Goal: Transaction & Acquisition: Purchase product/service

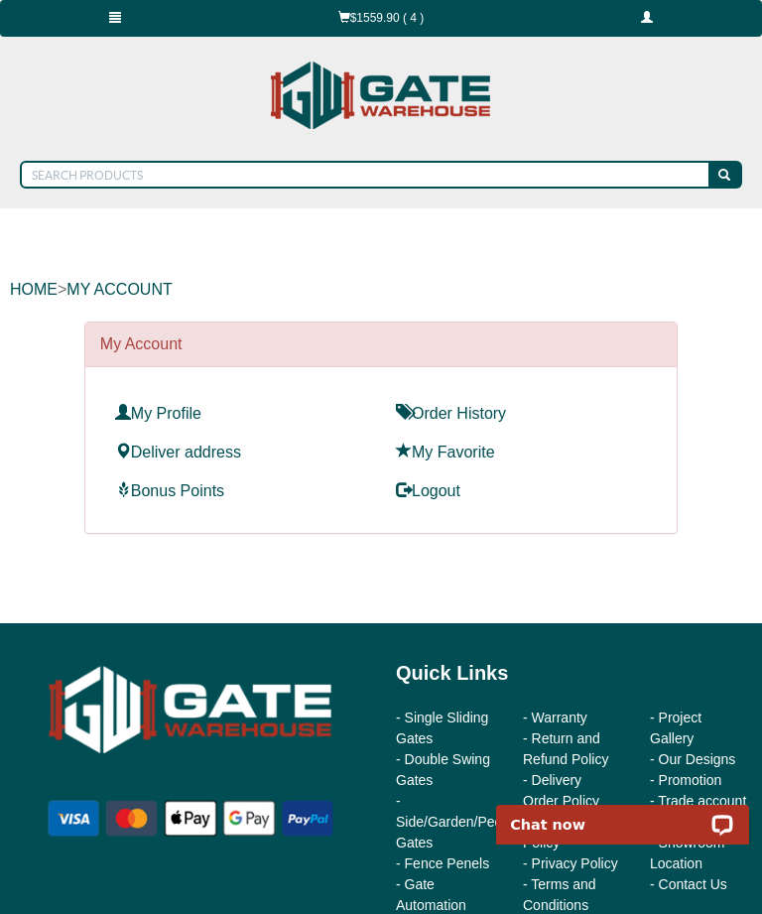
click at [399, 19] on link "$1559.90 ( 4 )" at bounding box center [381, 18] width 304 height 37
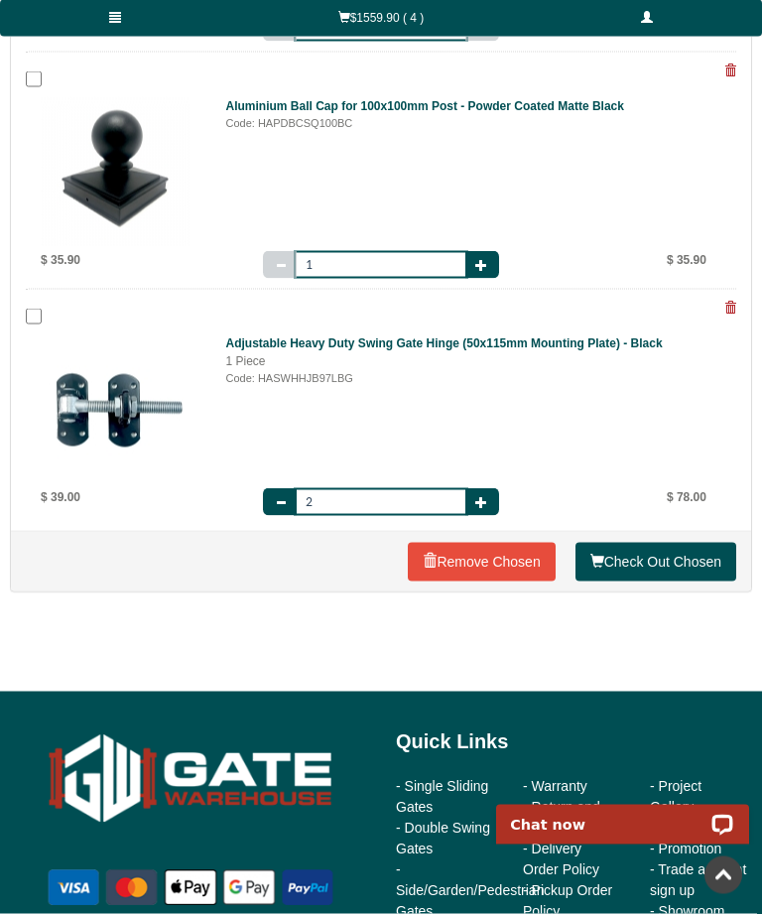
scroll to position [612, 0]
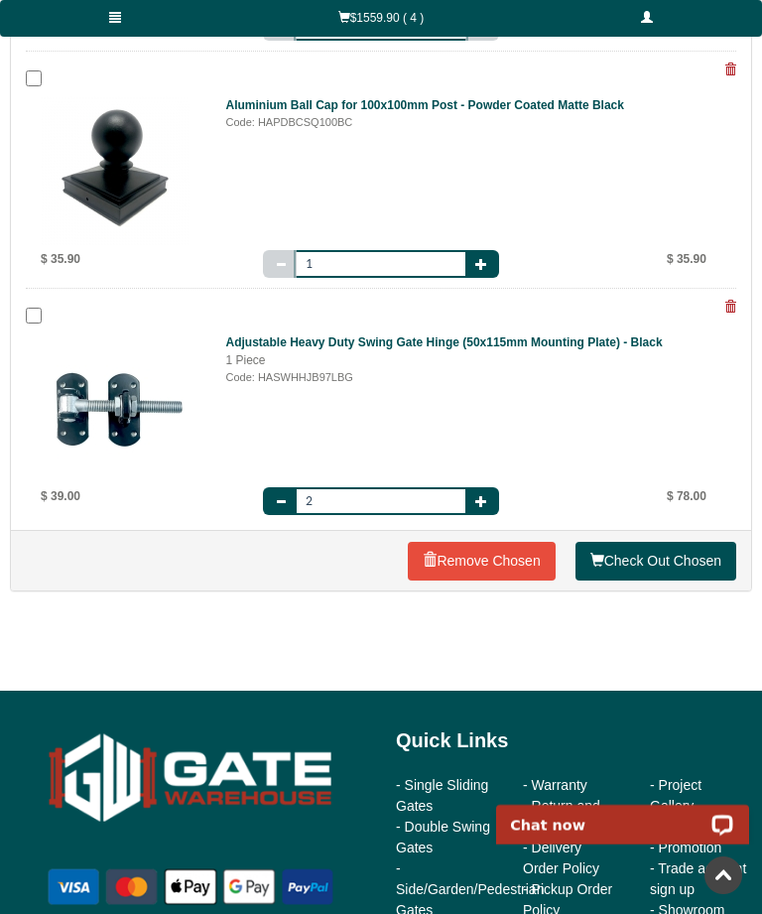
click at [670, 561] on link "Check Out Chosen" at bounding box center [656, 562] width 161 height 40
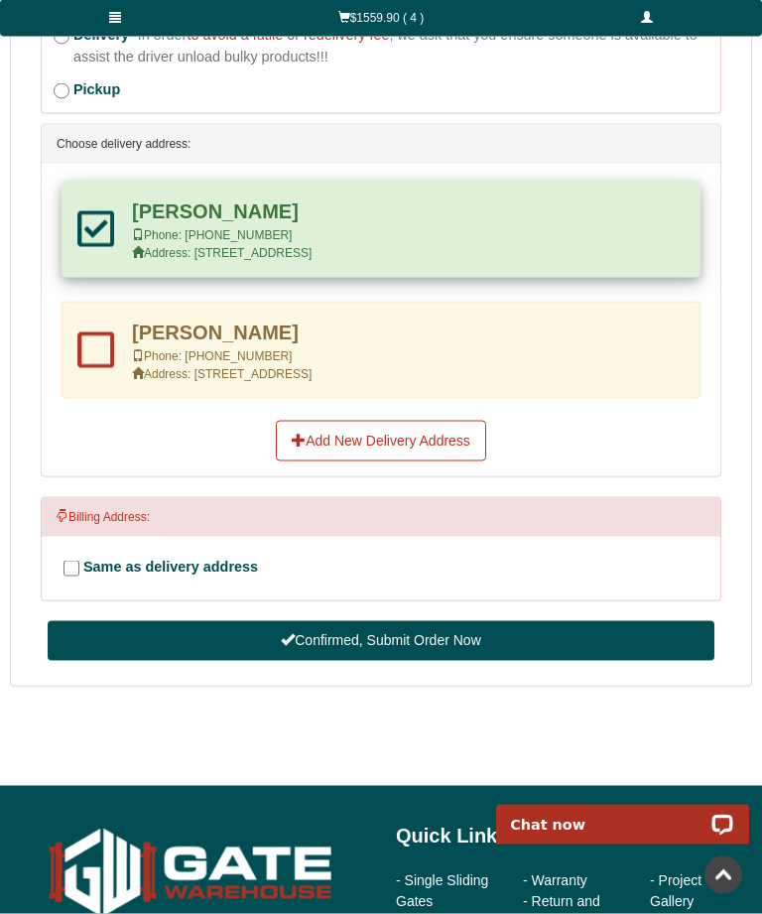
scroll to position [1468, 0]
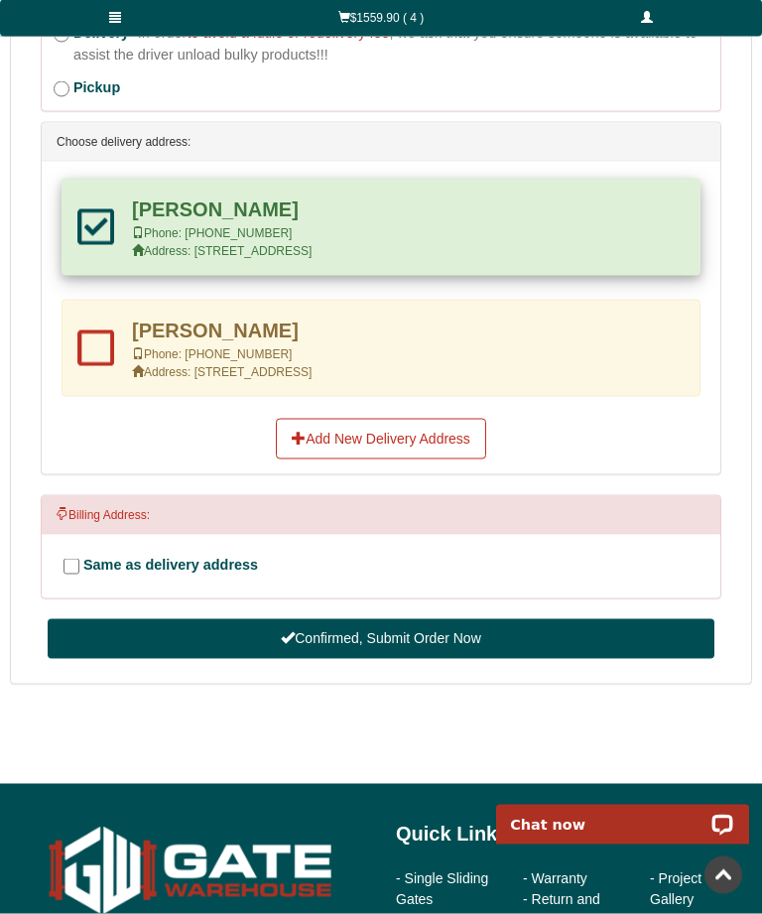
click at [486, 632] on button "Confirmed, Submit Order Now" at bounding box center [381, 639] width 667 height 40
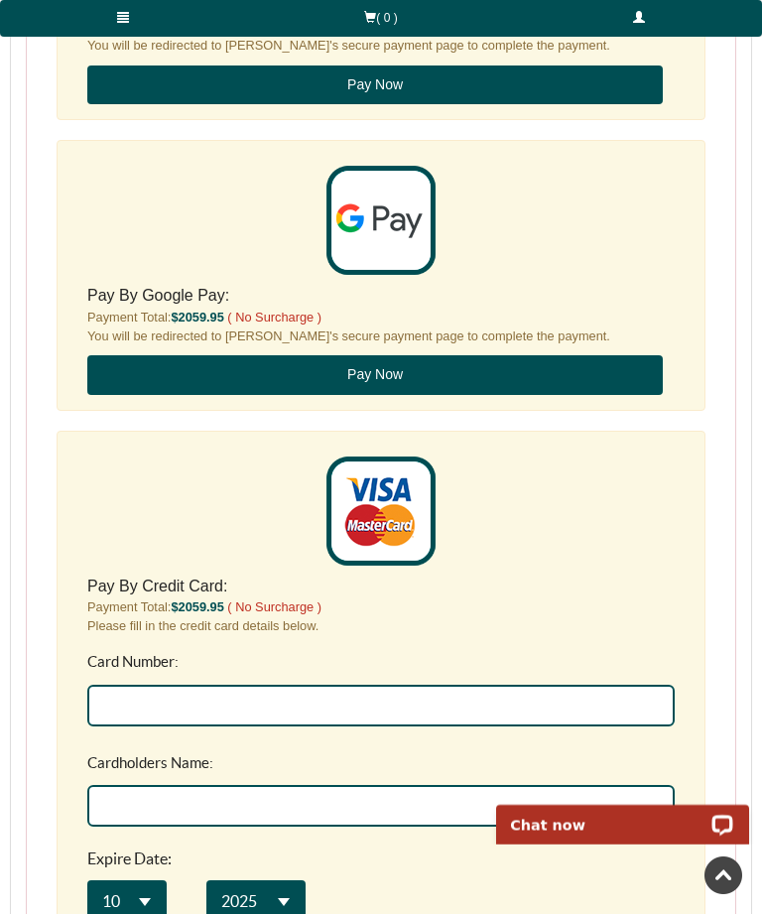
click at [154, 712] on input "Card Number:" at bounding box center [381, 706] width 588 height 42
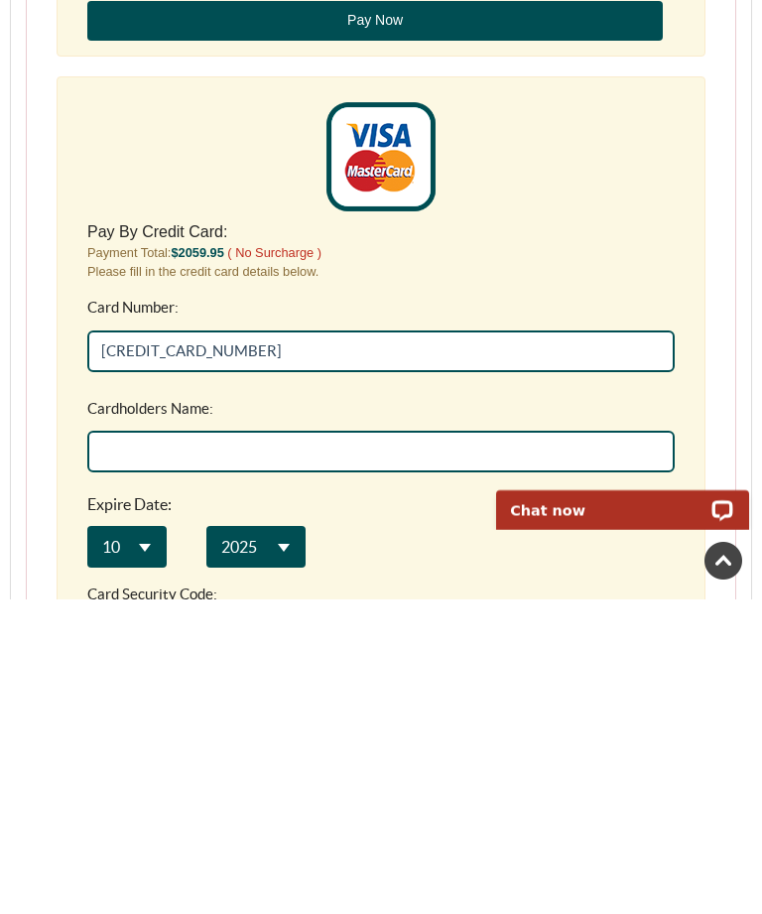
type input "5520 3352 1360 0786"
click at [188, 451] on input "Cardholders Name:" at bounding box center [381, 452] width 588 height 42
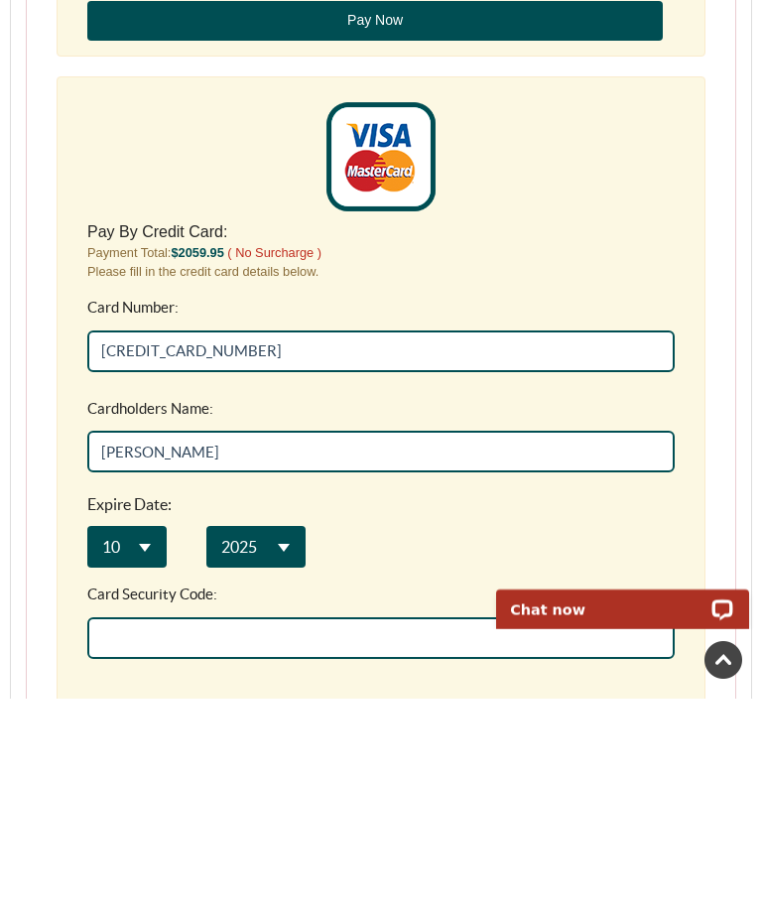
scroll to position [2180, 0]
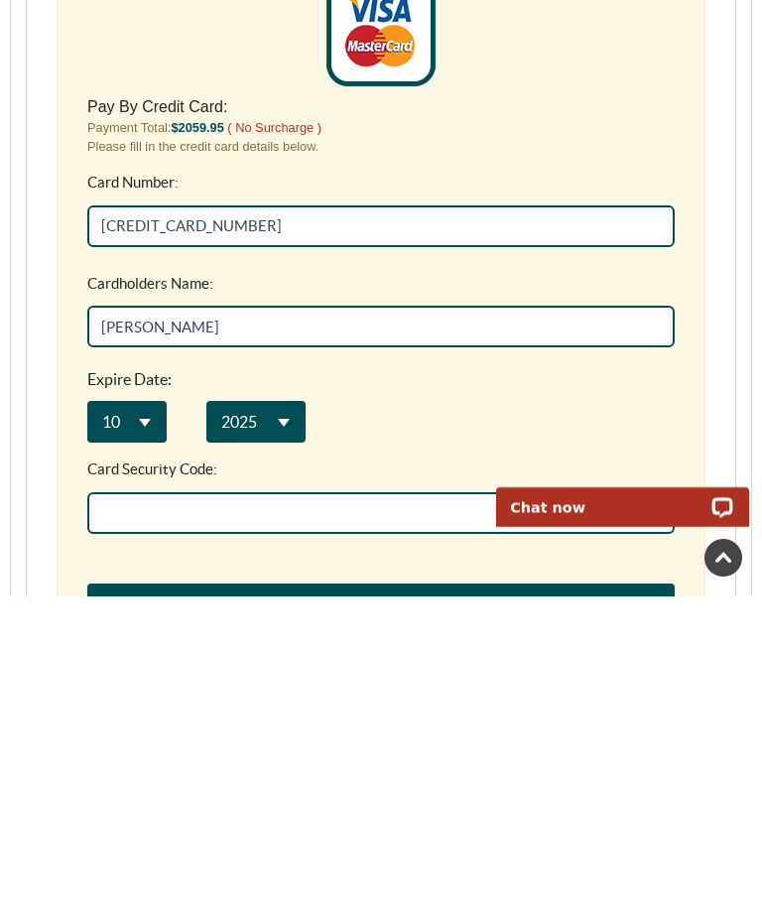
type input "[PERSON_NAME]"
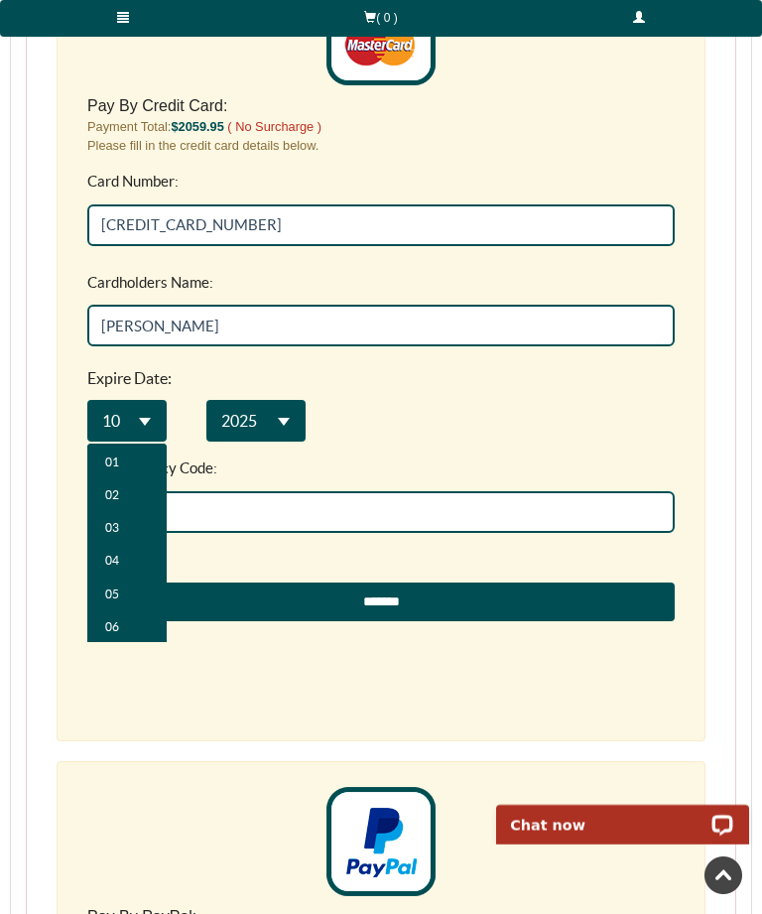
scroll to position [0, 0]
select select "**"
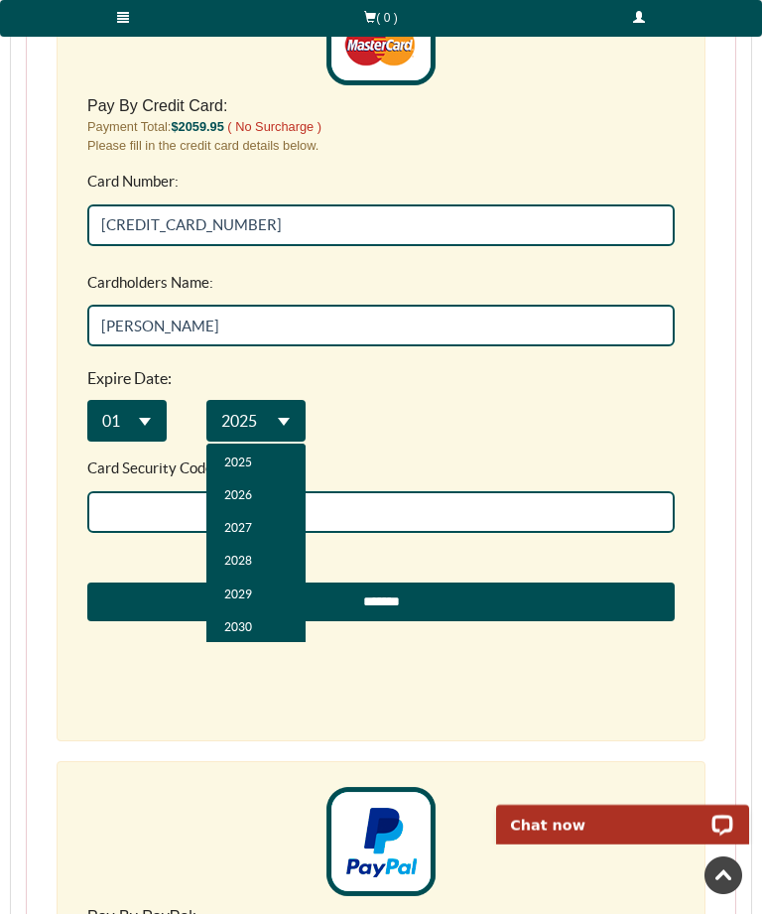
select select "**"
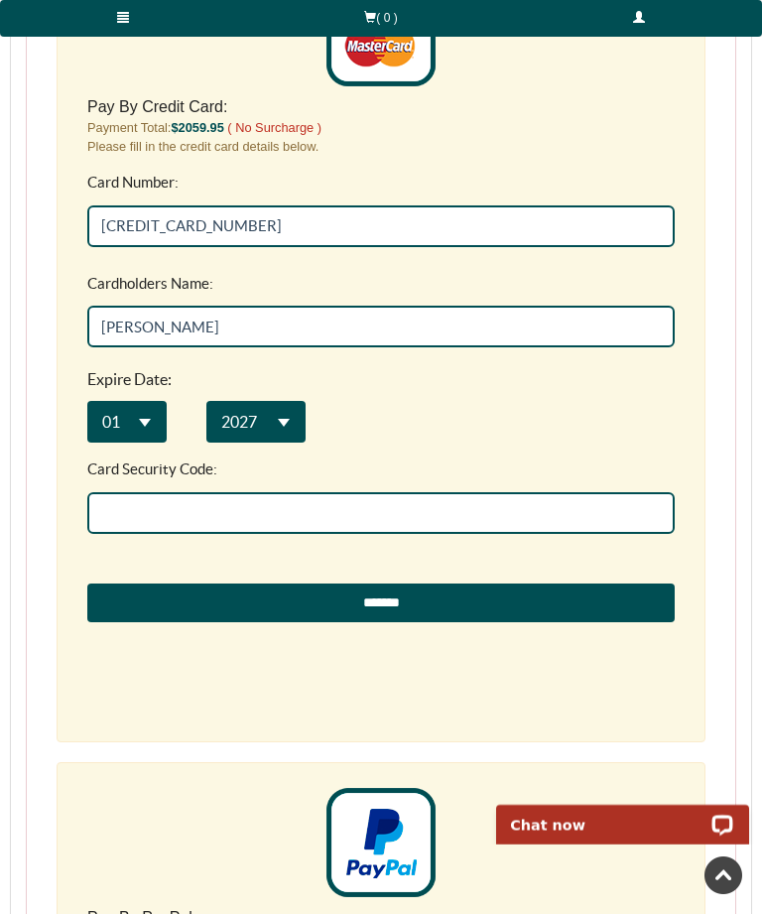
click at [198, 510] on input "Card Security Code:" at bounding box center [381, 513] width 588 height 42
type input "269"
click at [522, 596] on input "*******" at bounding box center [381, 604] width 588 height 40
type input "**********"
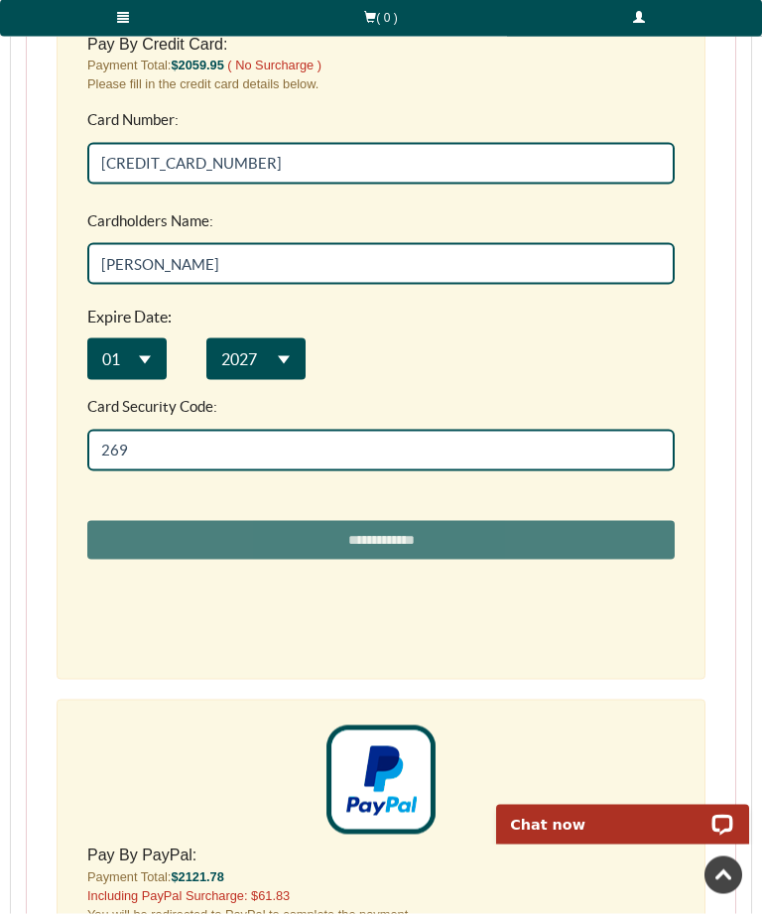
scroll to position [2287, 0]
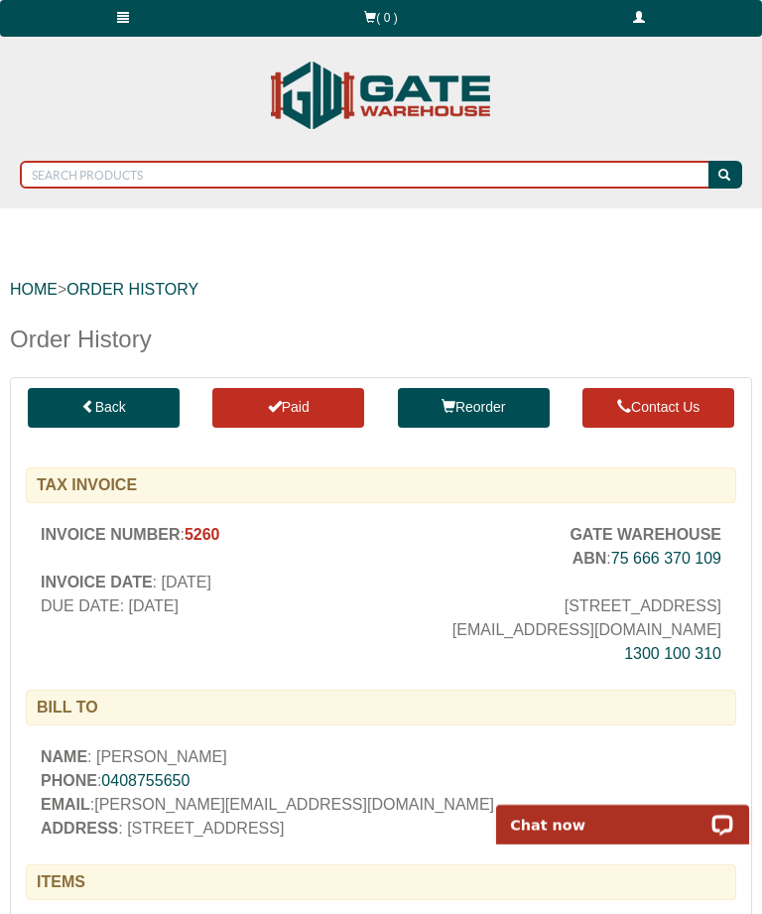
click at [129, 173] on input "text" at bounding box center [366, 175] width 692 height 28
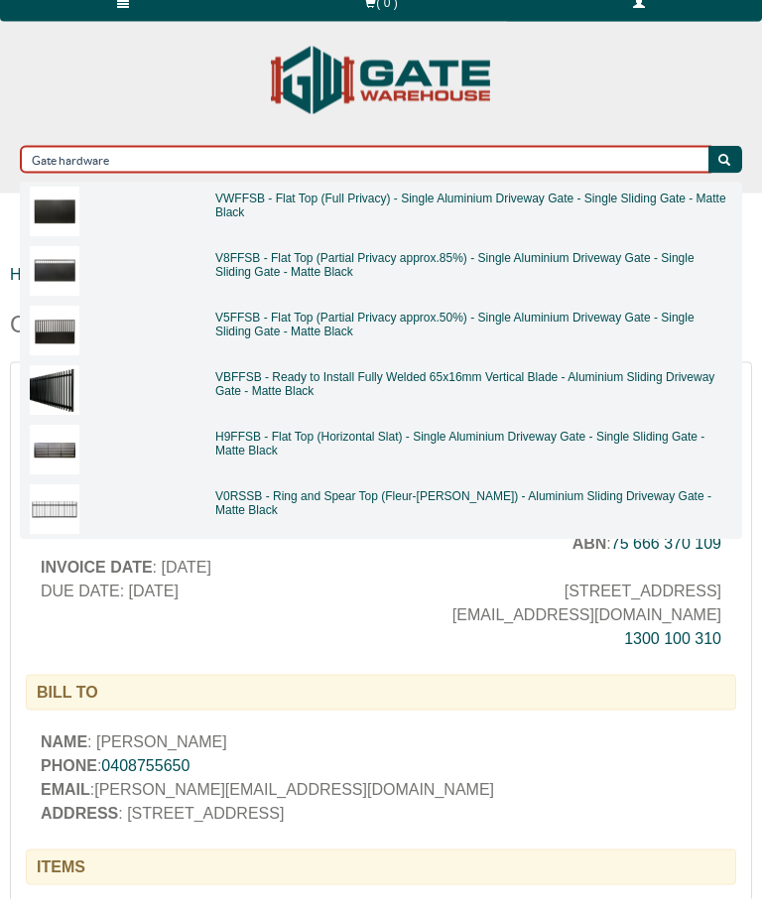
type input "Gate hardware"
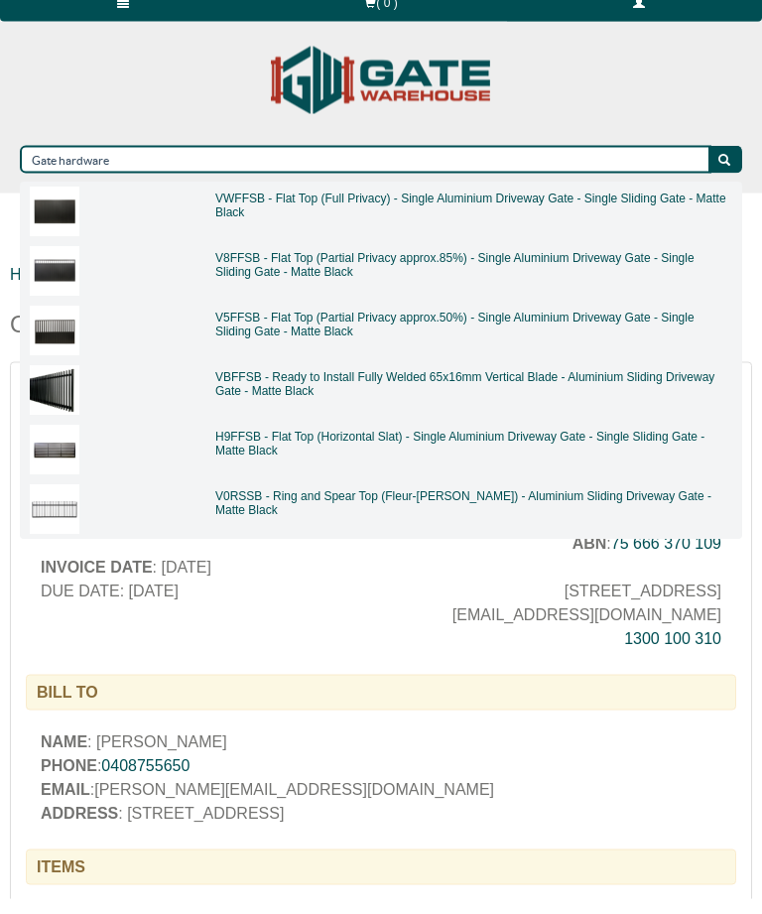
click at [722, 162] on div at bounding box center [381, 457] width 762 height 914
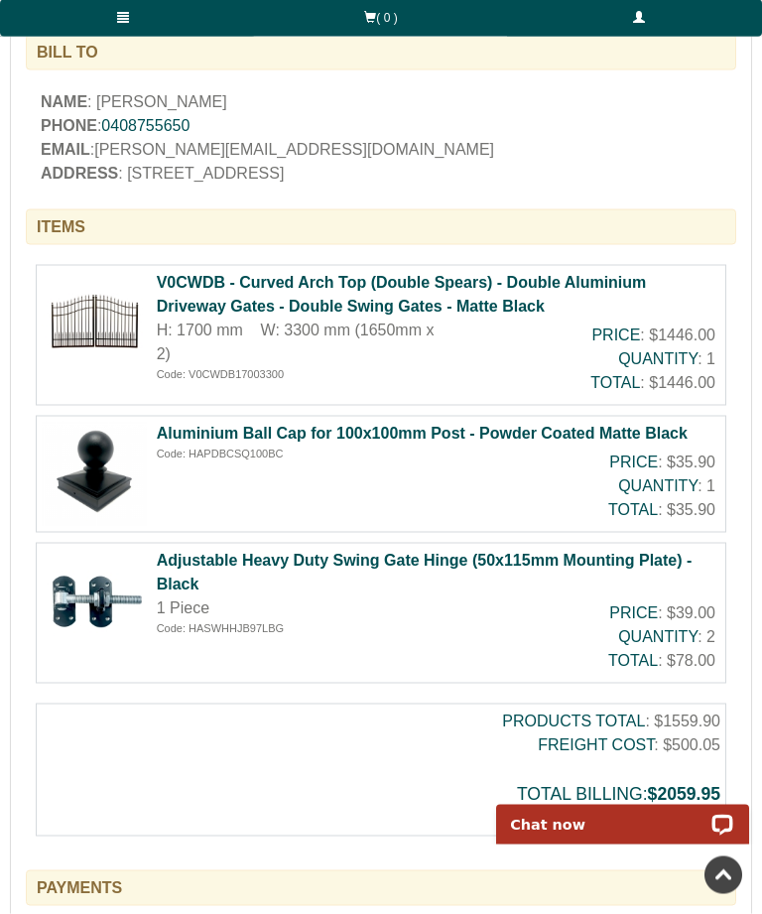
scroll to position [664, 0]
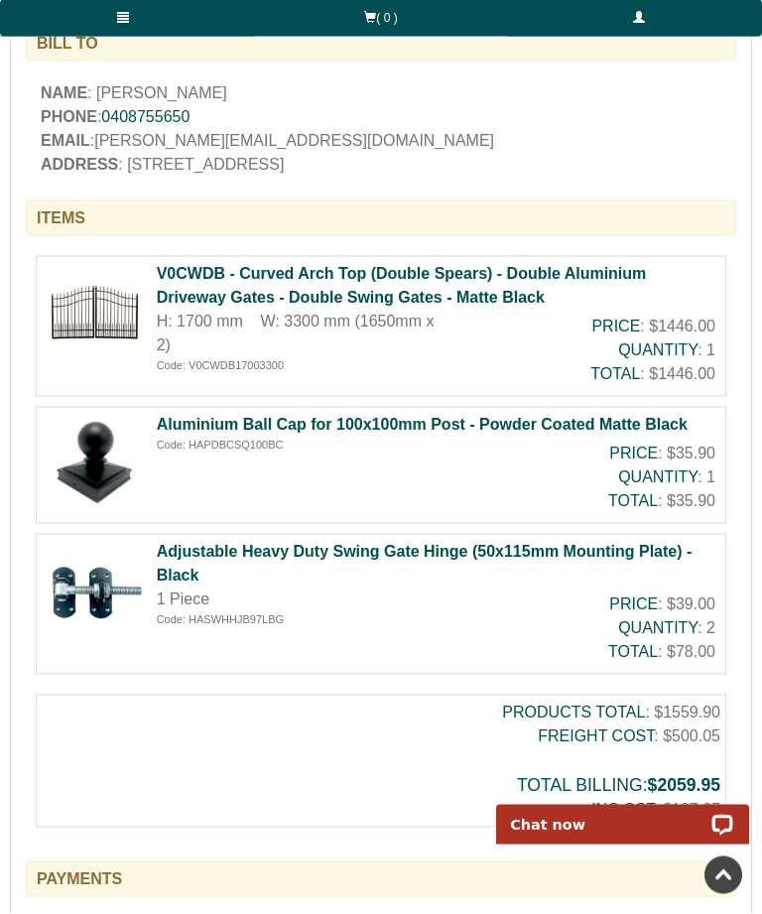
click at [177, 556] on b "Adjustable Heavy Duty Swing Gate Hinge (50x115mm Mounting Plate) - Black" at bounding box center [425, 563] width 536 height 41
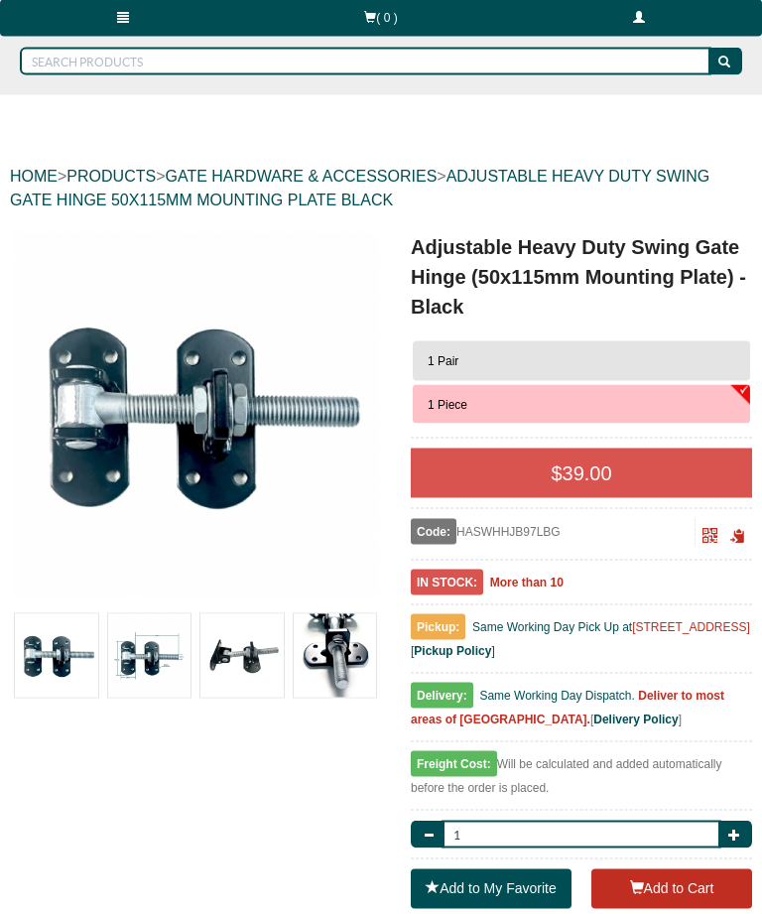
scroll to position [114, 0]
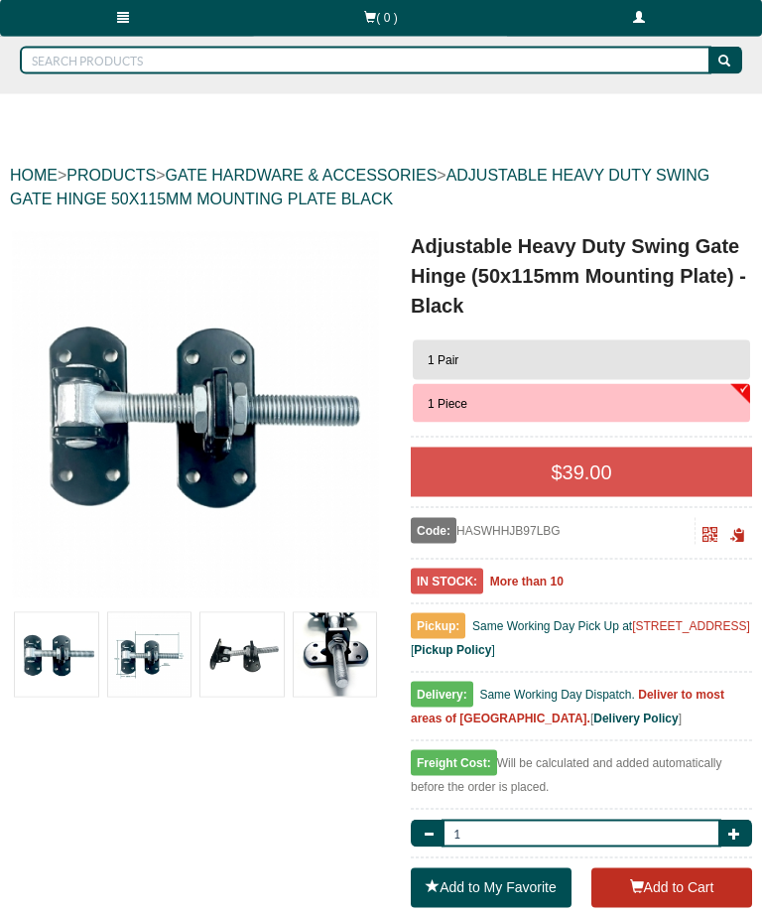
click at [724, 365] on button "1 Pair" at bounding box center [581, 360] width 337 height 40
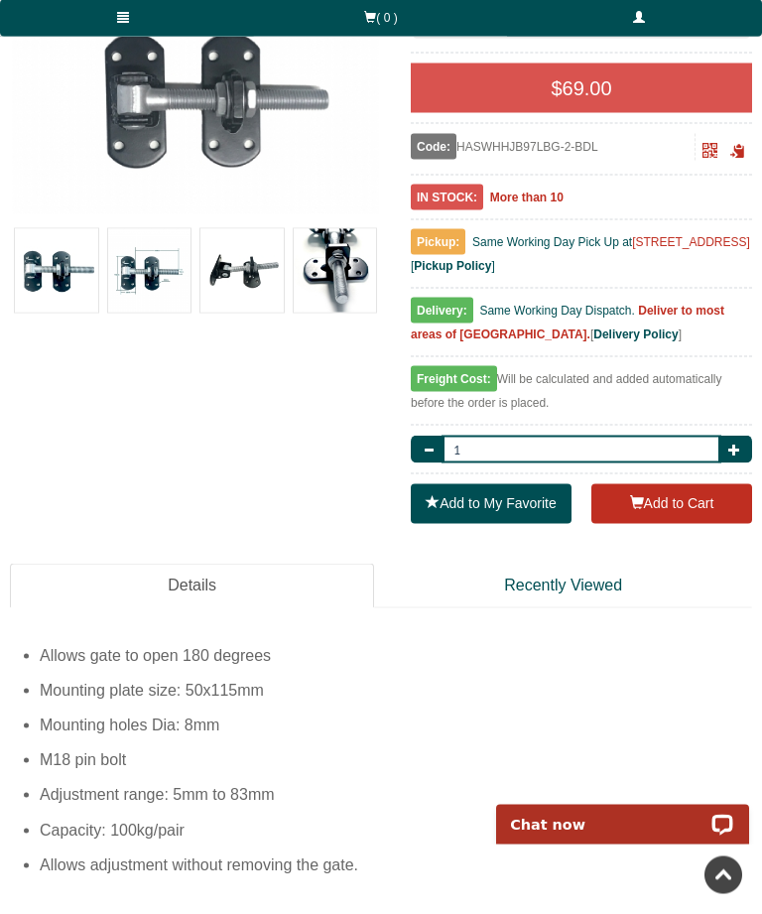
scroll to position [442, 0]
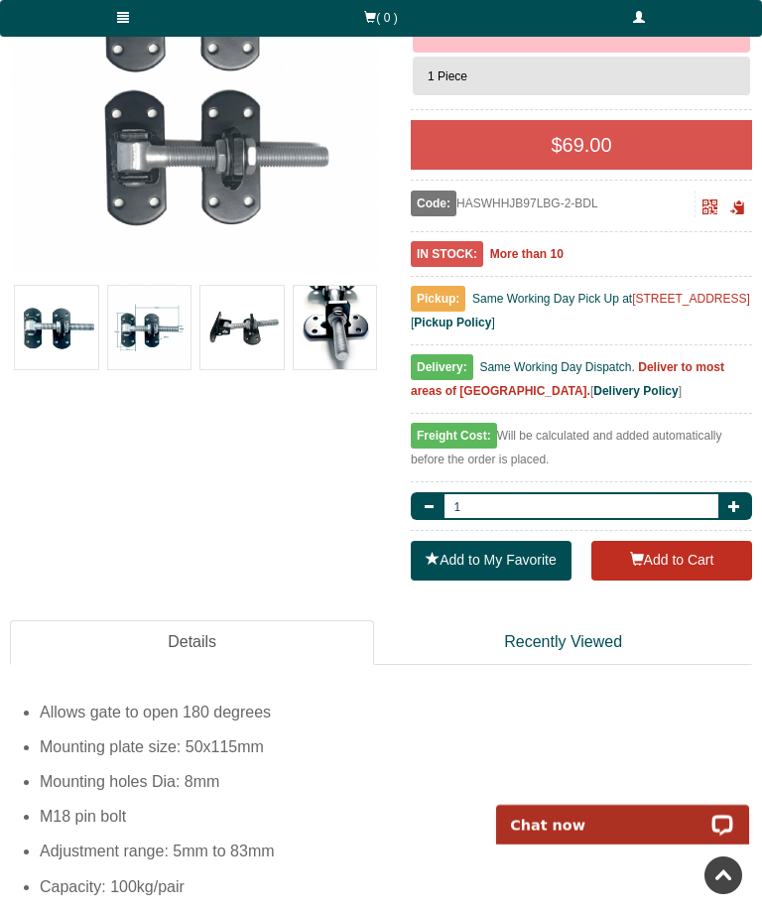
click at [676, 559] on button "Add to Cart" at bounding box center [672, 561] width 161 height 40
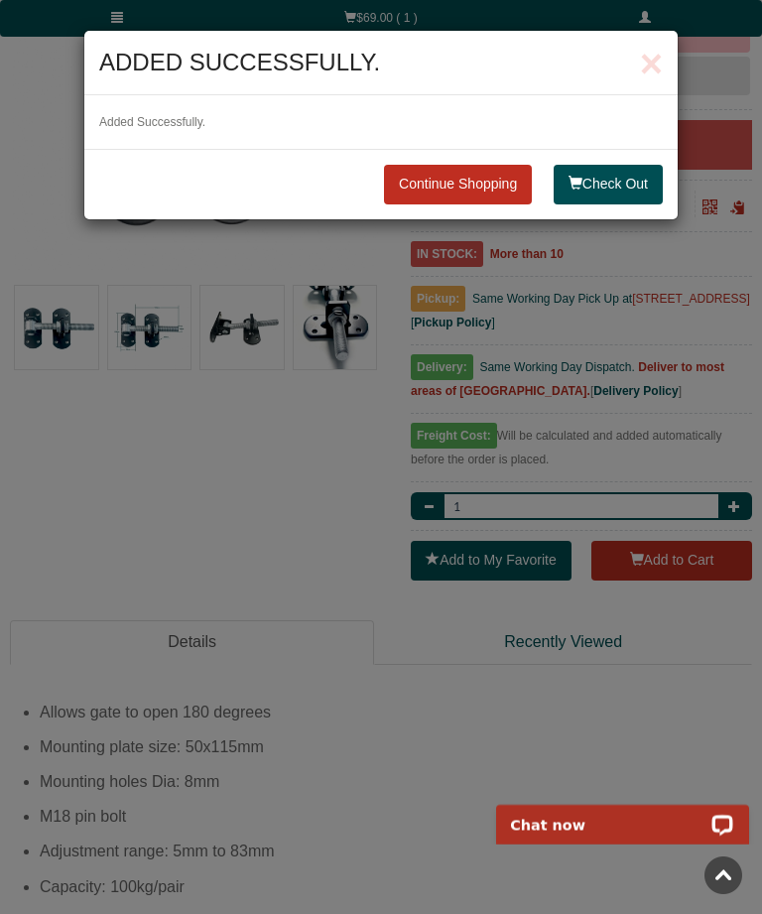
click at [612, 185] on button "Check Out" at bounding box center [608, 185] width 109 height 40
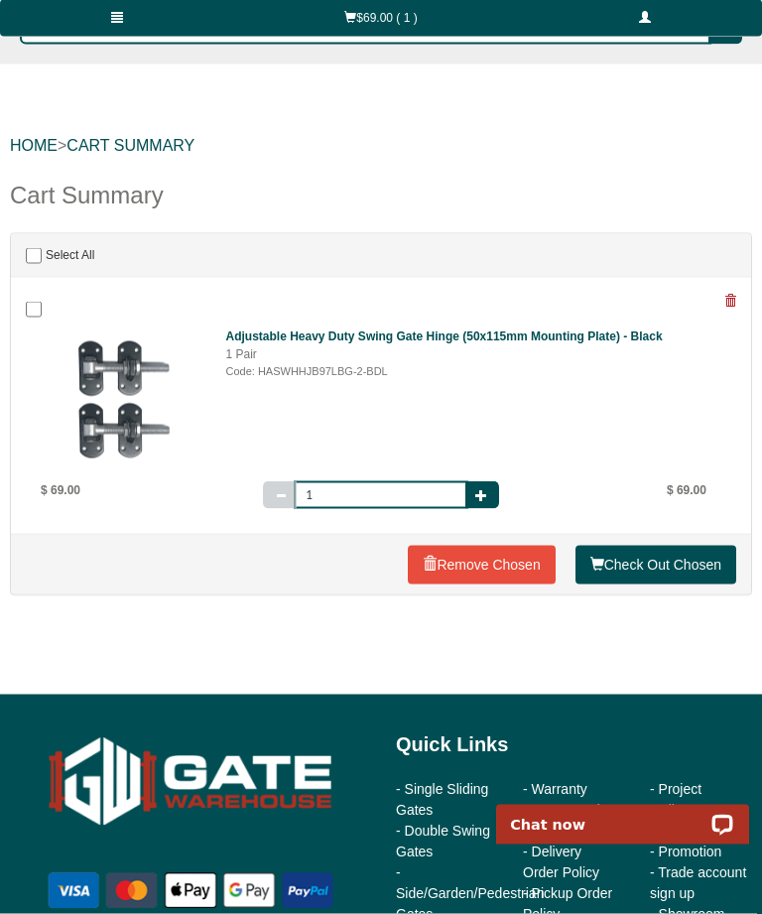
scroll to position [145, 0]
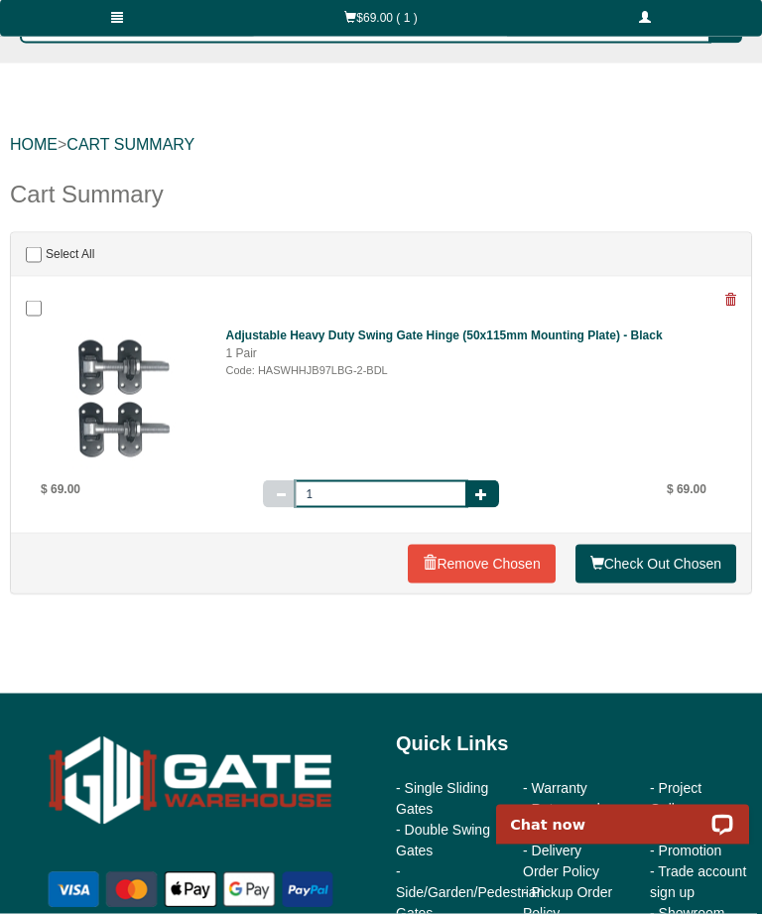
click at [654, 560] on link "Check Out Chosen" at bounding box center [656, 565] width 161 height 40
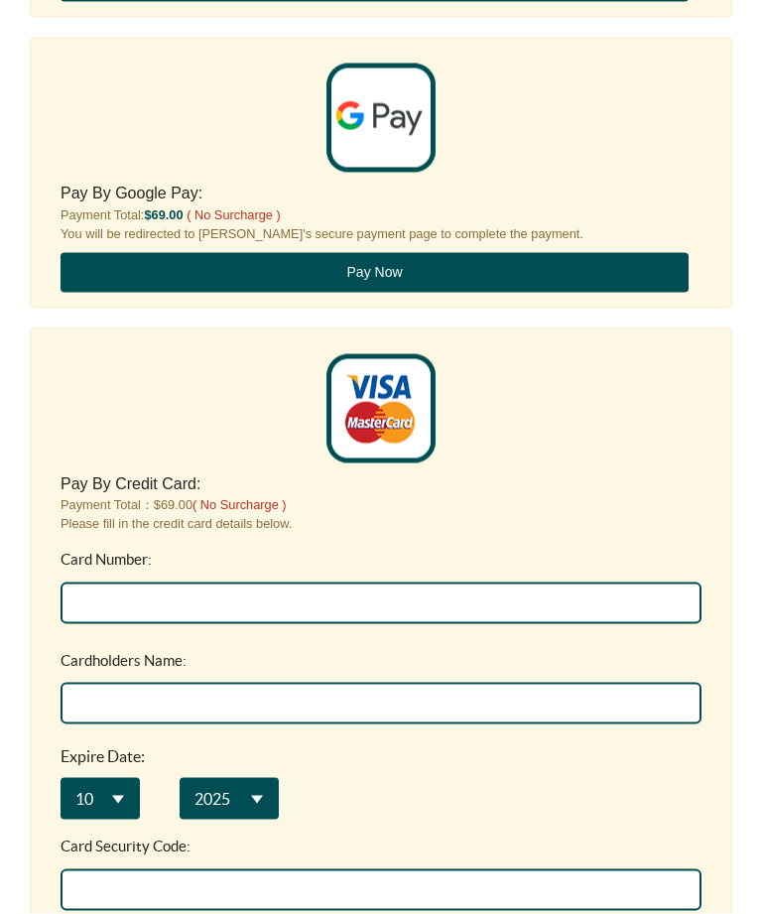
scroll to position [532, 0]
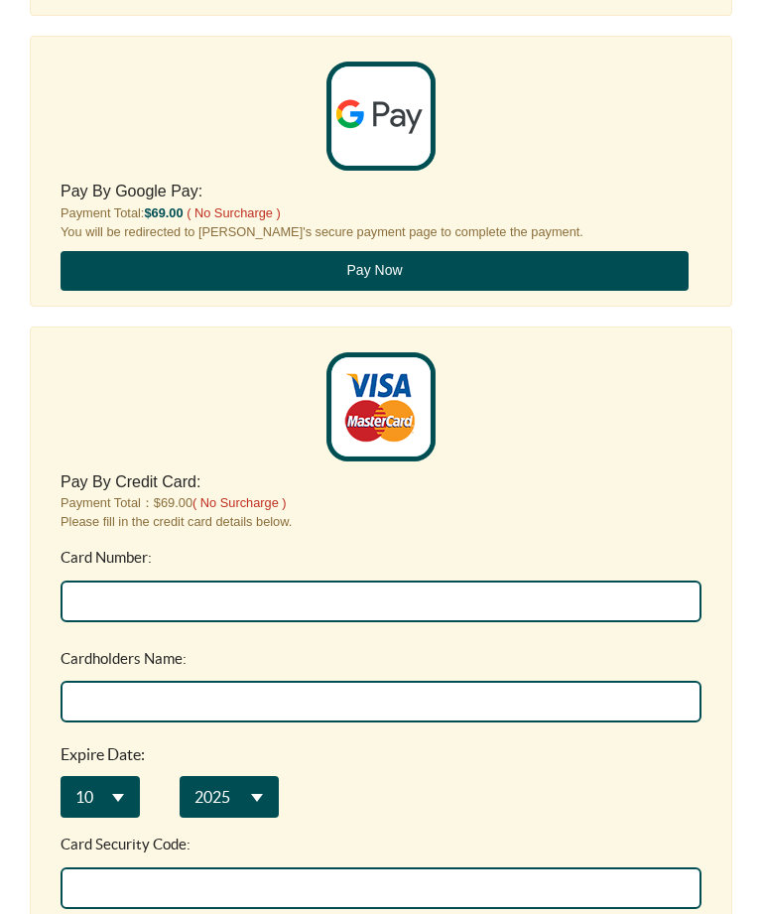
click at [198, 609] on input "Card Number:" at bounding box center [381, 602] width 641 height 42
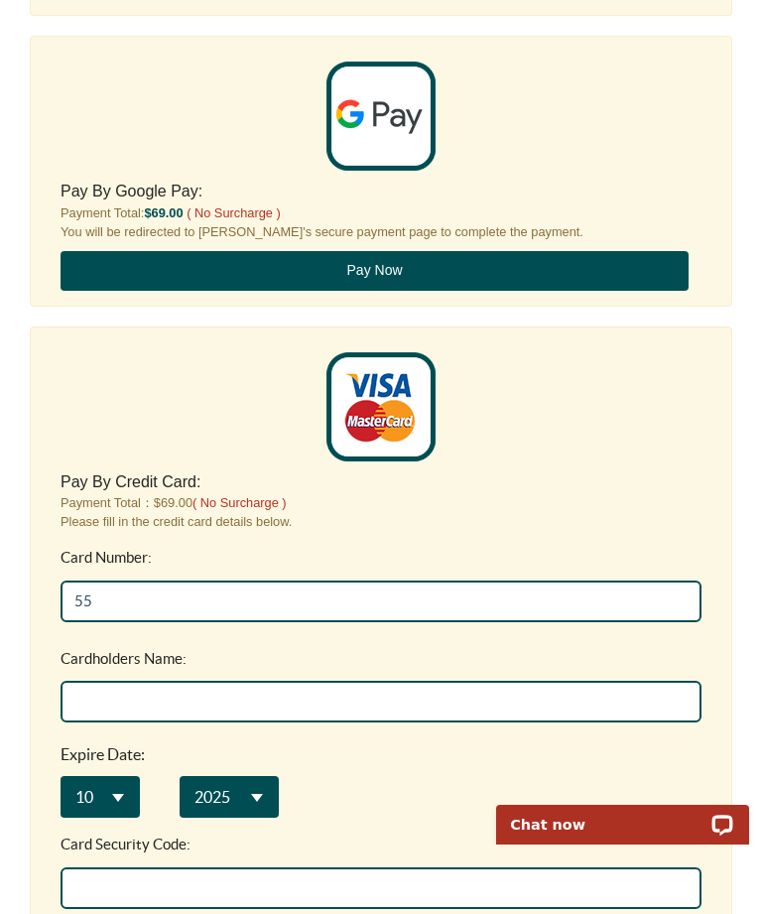
scroll to position [0, 0]
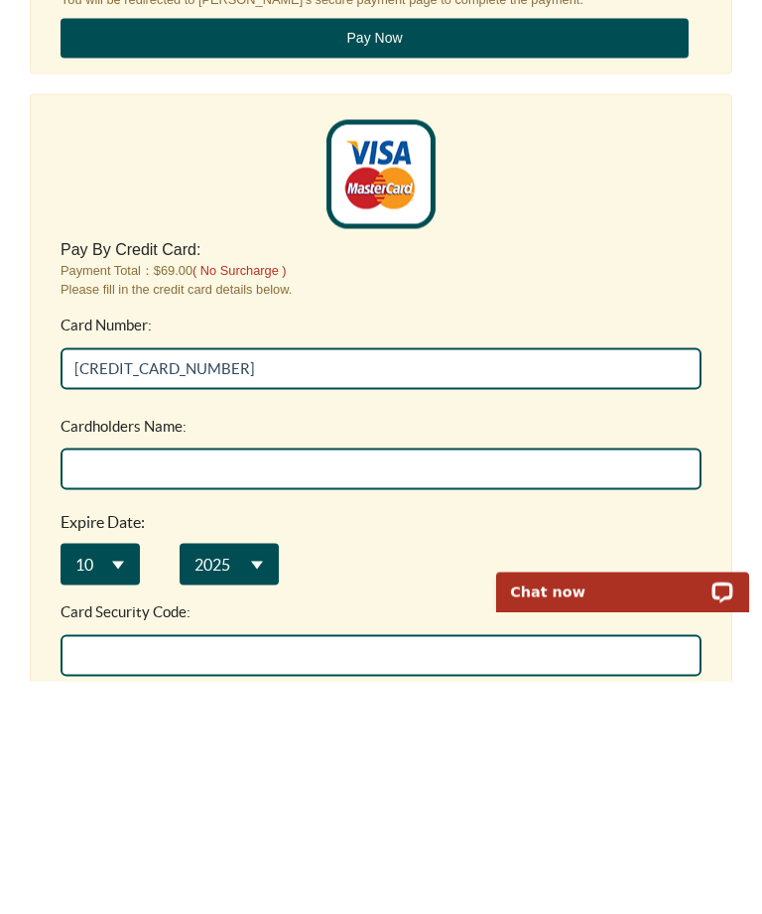
type input "[CREDIT_CARD_NUMBER]"
click at [178, 461] on input "Cardholders Name:" at bounding box center [381, 469] width 641 height 42
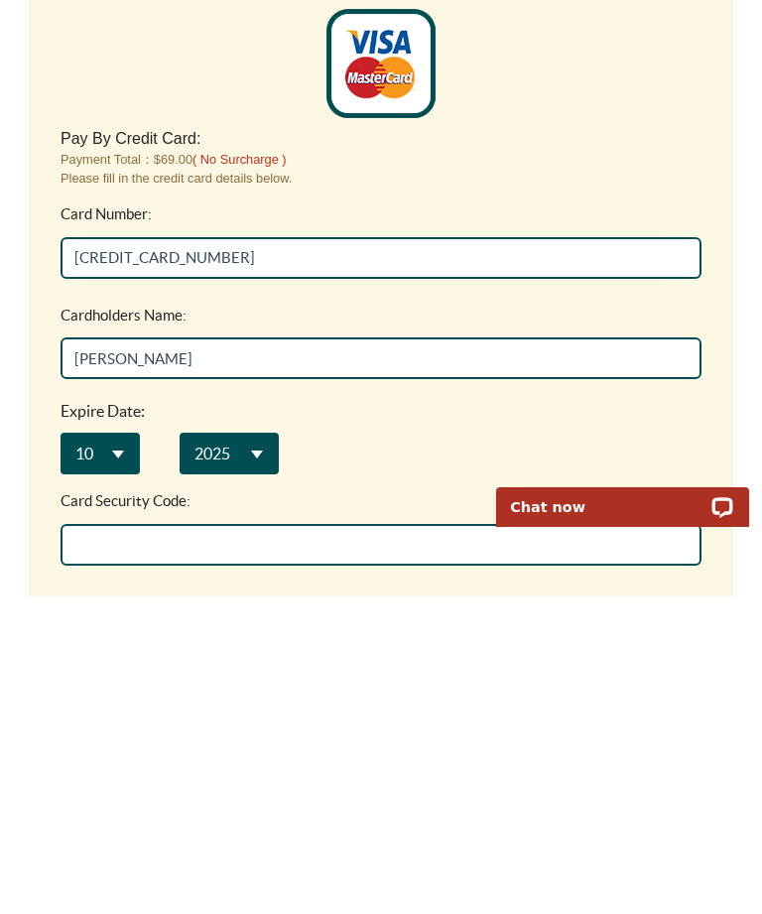
type input "[PERSON_NAME]"
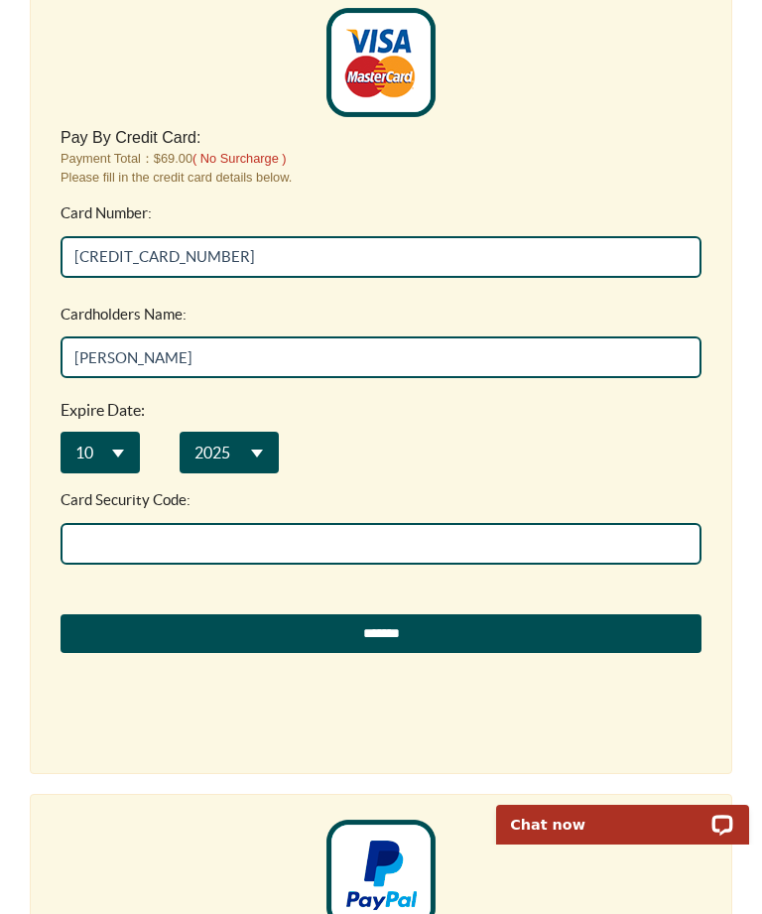
scroll to position [875, 0]
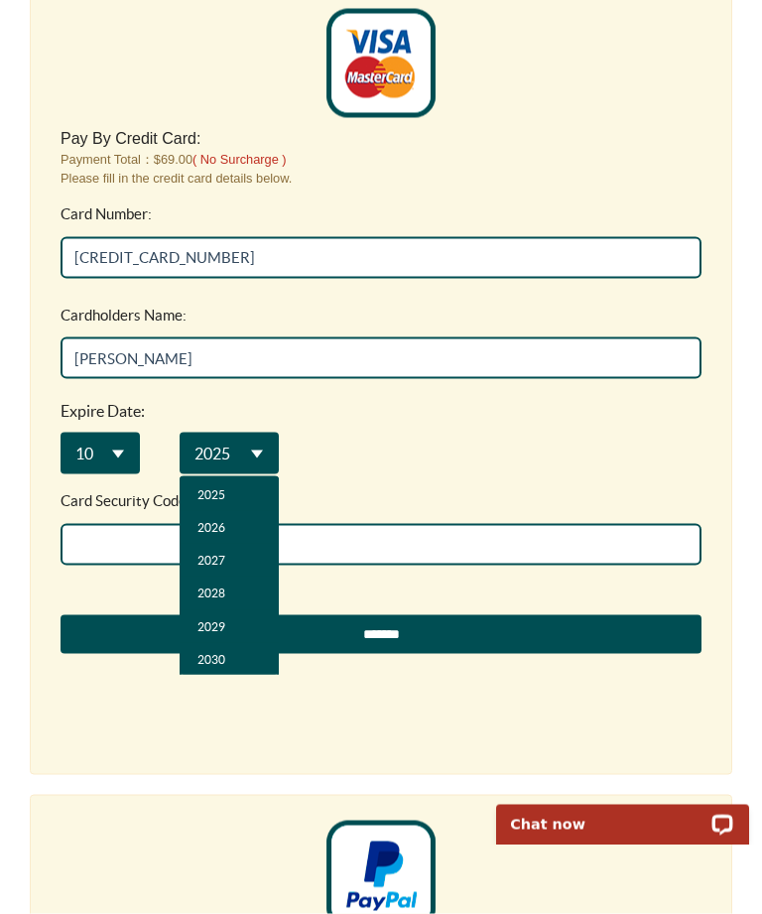
select select "**"
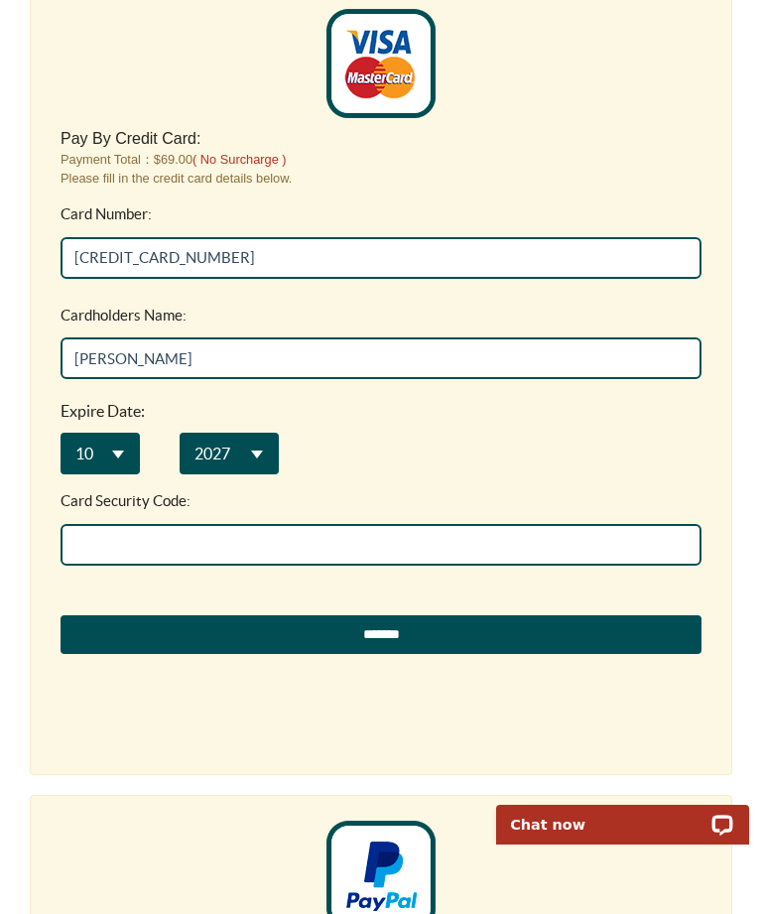
click at [171, 538] on input "Card Security Code:" at bounding box center [381, 545] width 641 height 42
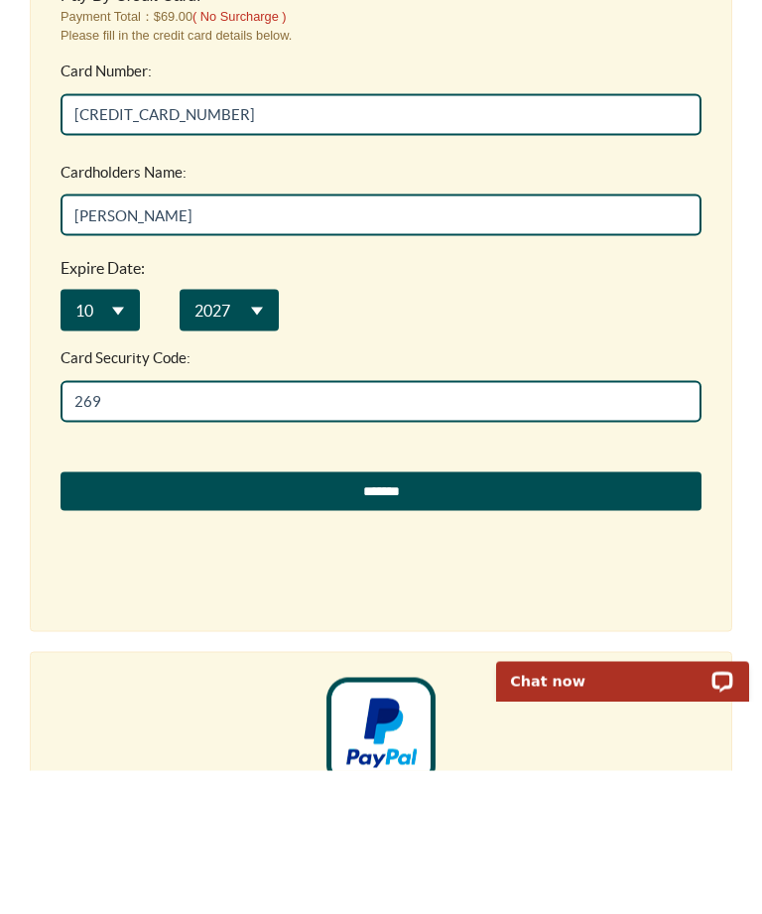
type input "269"
click at [375, 486] on input "*******" at bounding box center [381, 491] width 641 height 40
type input "**********"
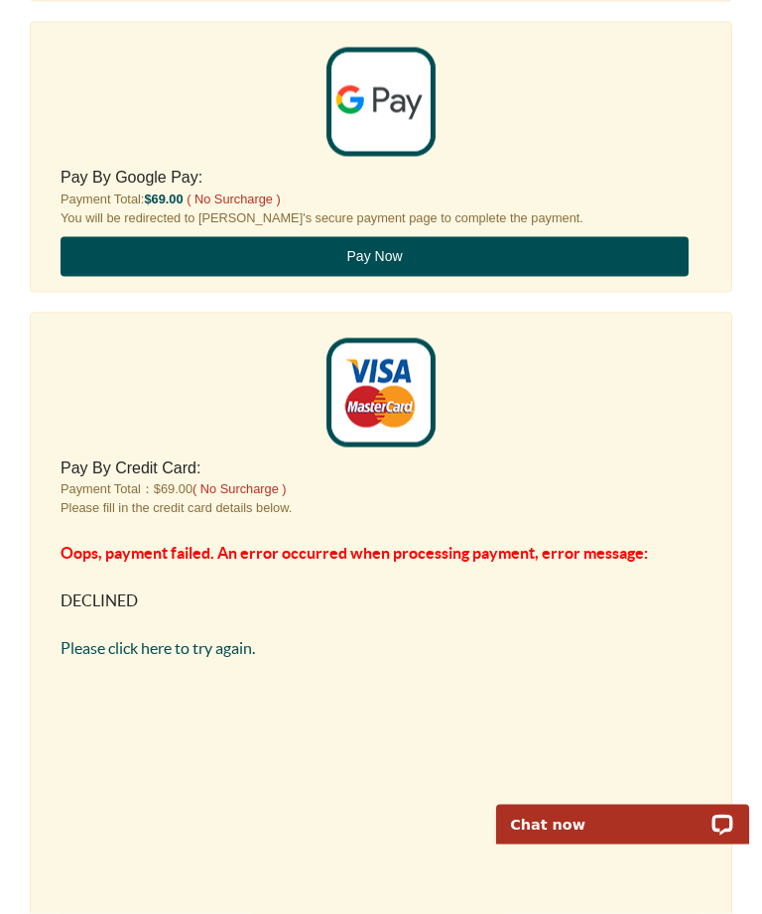
scroll to position [547, 0]
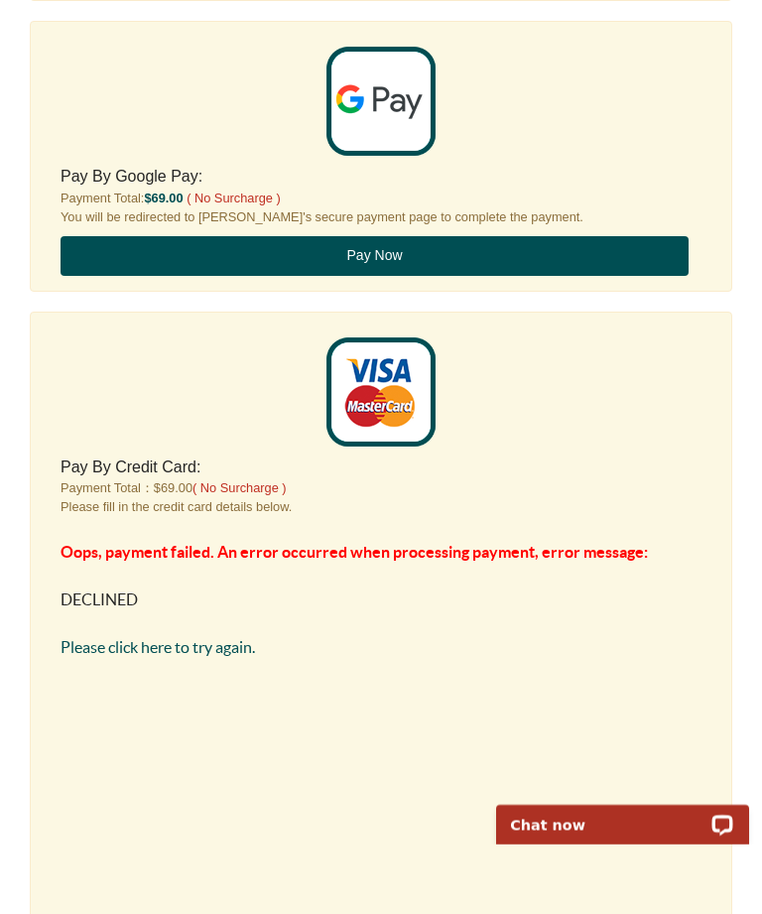
click at [213, 647] on link "Please click here to try again." at bounding box center [158, 647] width 195 height 18
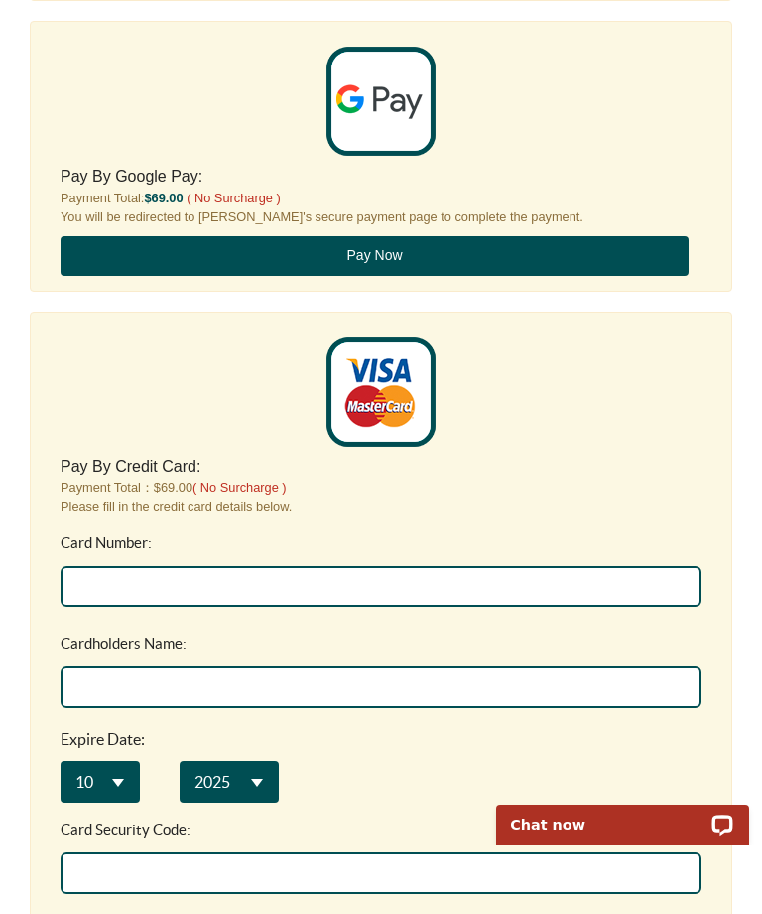
scroll to position [0, 0]
click at [226, 592] on input "Card Number:" at bounding box center [381, 587] width 641 height 42
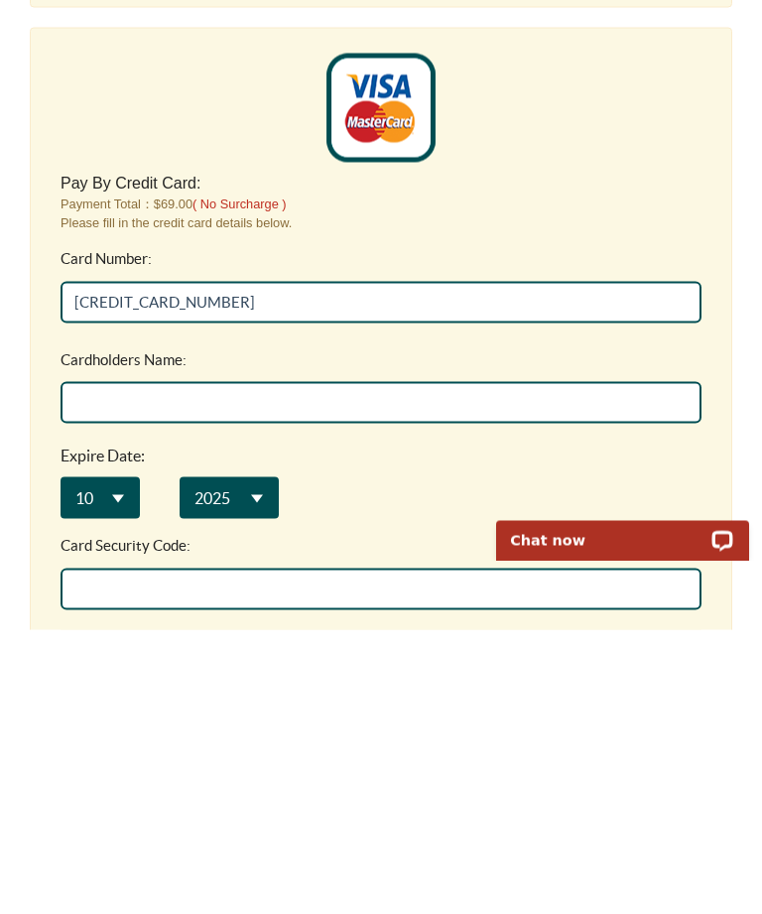
type input "5520 3352 1360 0786"
click at [159, 392] on input "Cardholders Name:" at bounding box center [381, 402] width 641 height 42
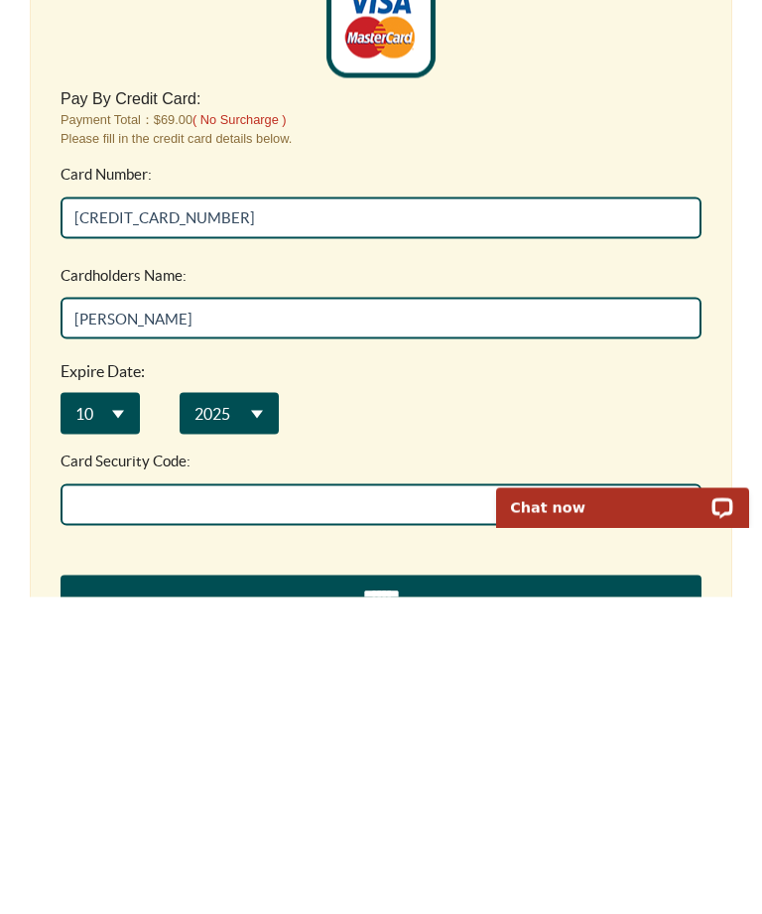
type input "Judith L Bennett"
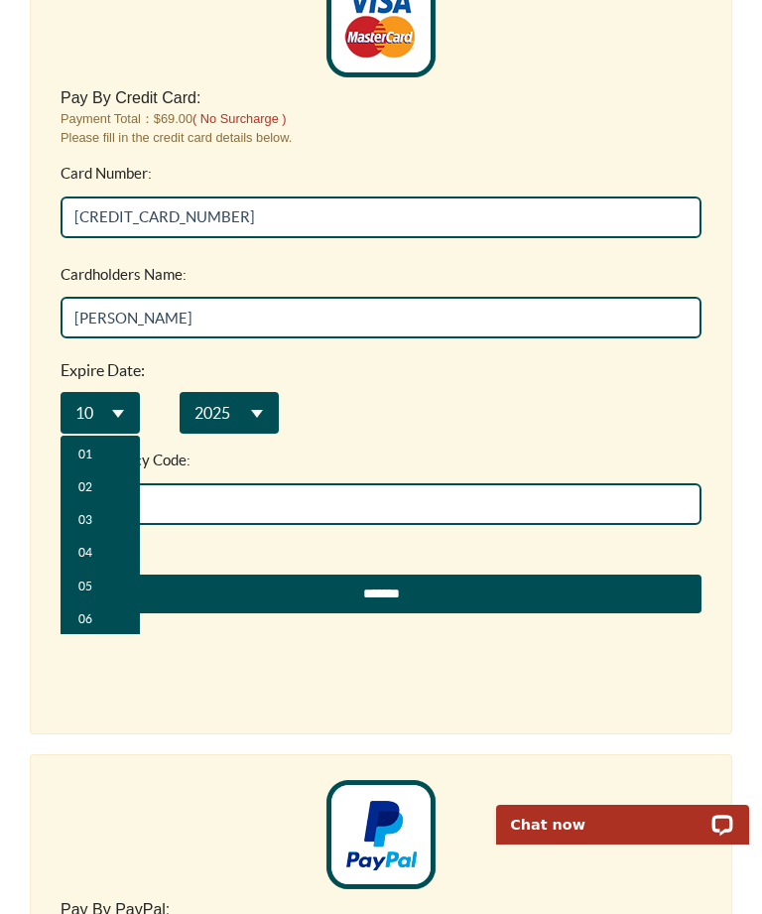
select select "**"
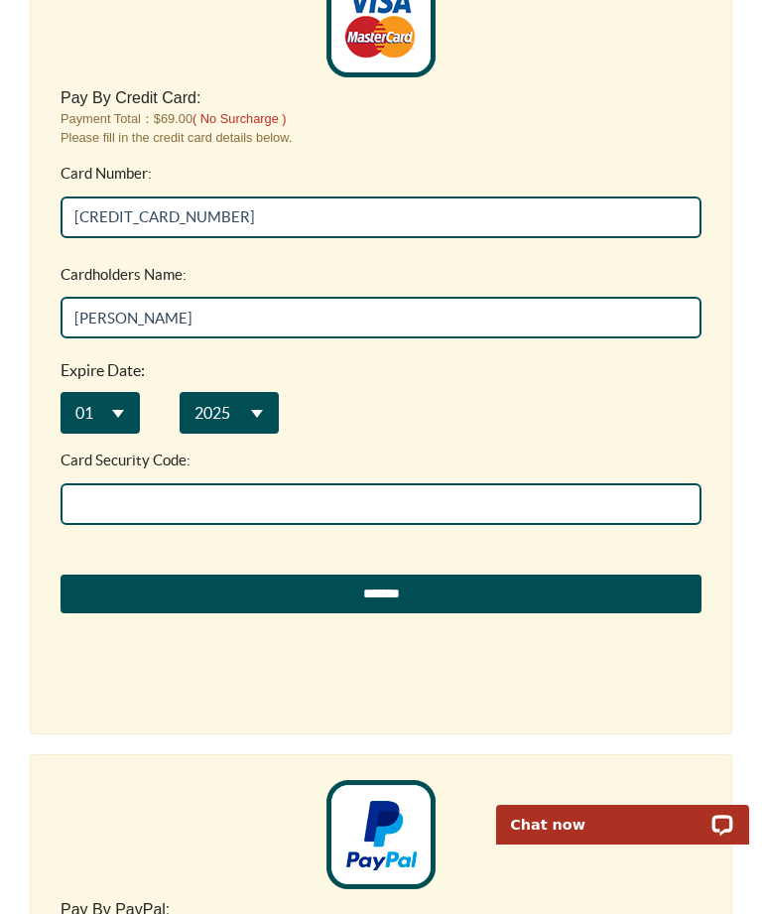
scroll to position [915, 0]
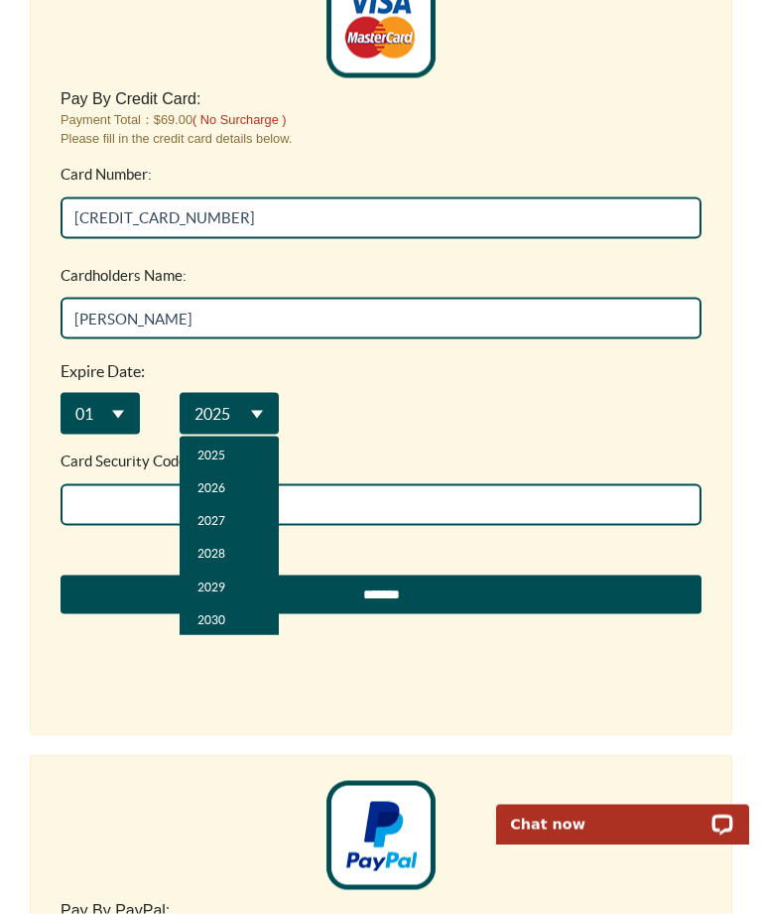
select select "**"
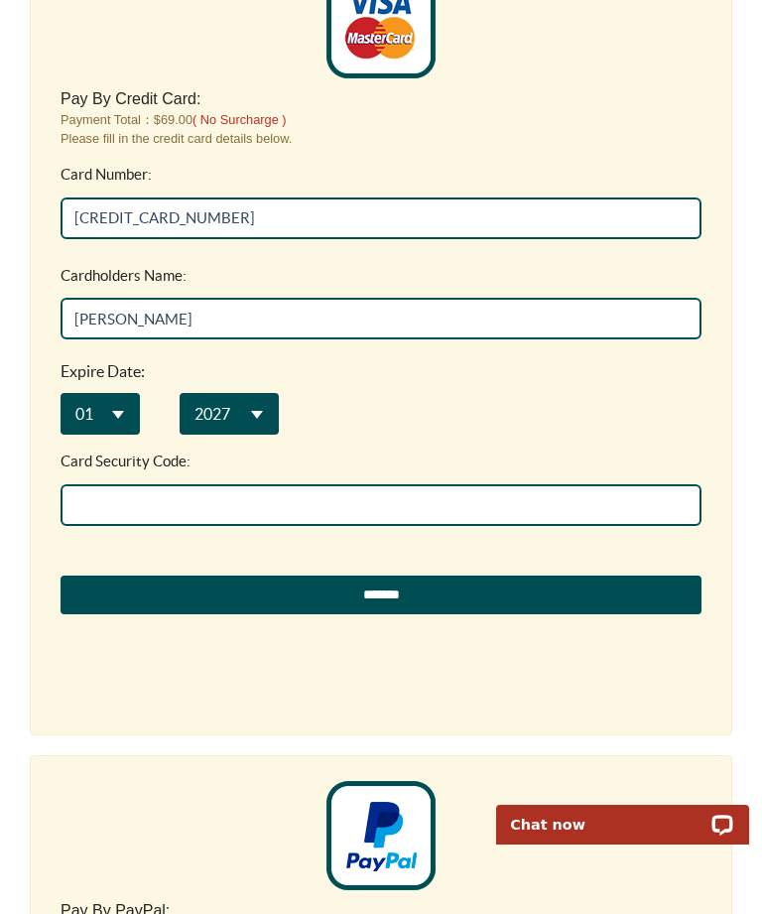
click at [177, 506] on input "Card Security Code:" at bounding box center [381, 505] width 641 height 42
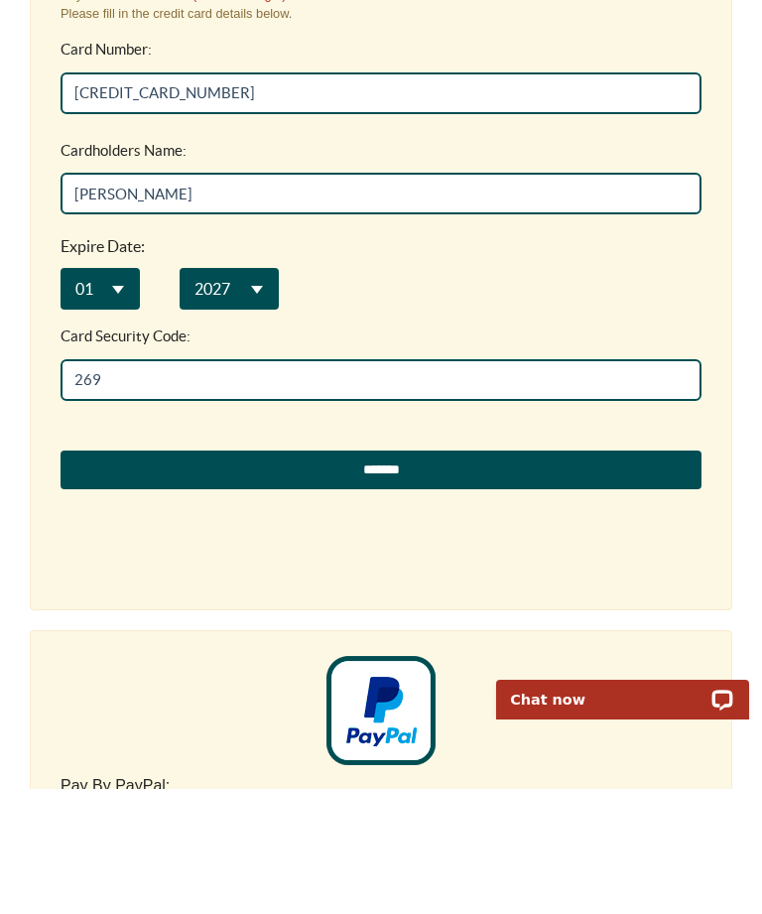
type input "269"
click at [396, 463] on input "*******" at bounding box center [381, 471] width 641 height 40
type input "**********"
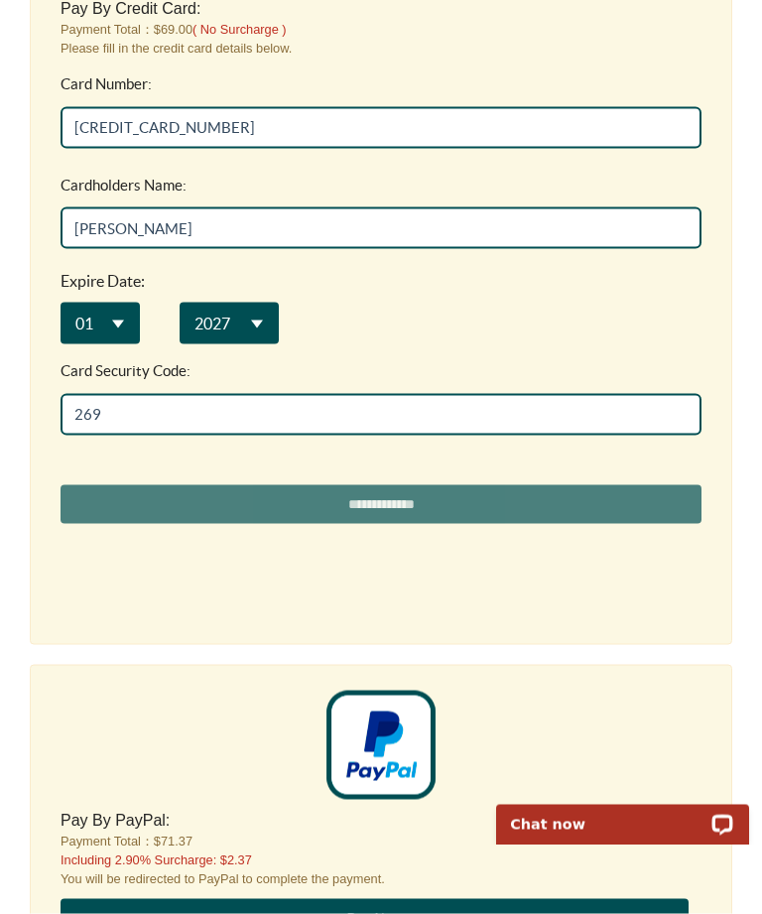
scroll to position [854, 0]
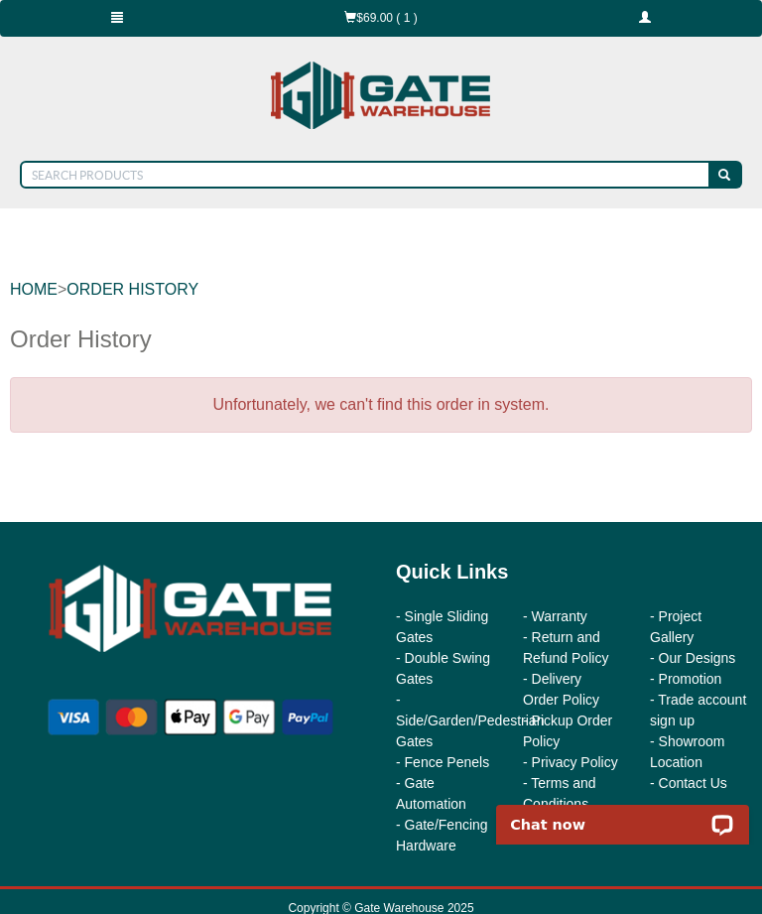
click at [404, 19] on link "$69.00 ( 1 )" at bounding box center [381, 18] width 295 height 37
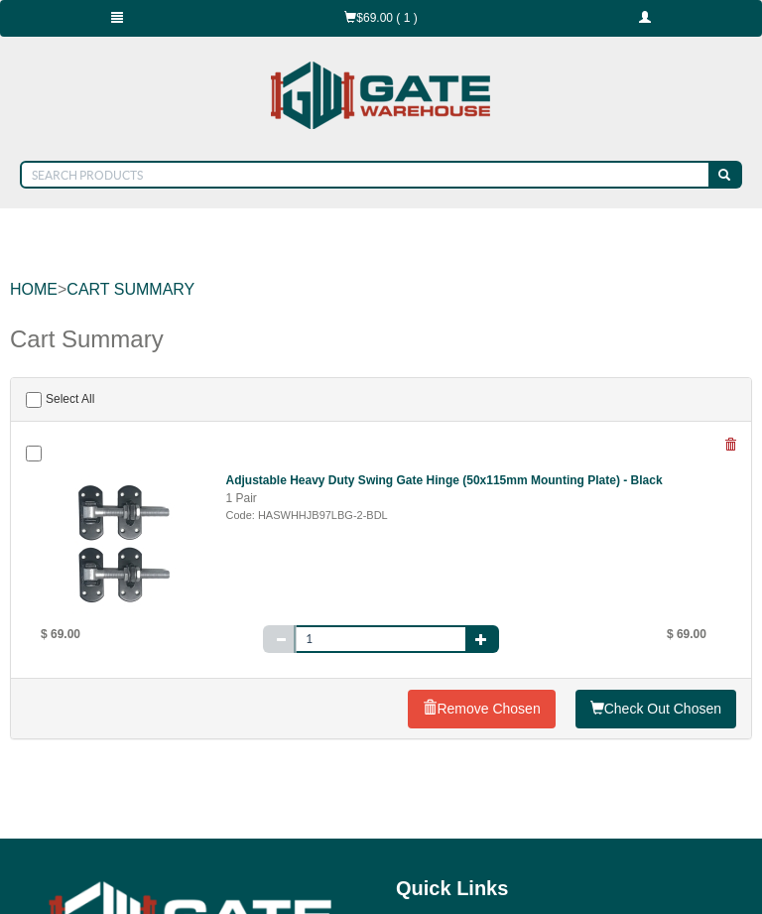
click at [729, 449] on span at bounding box center [731, 445] width 12 height 12
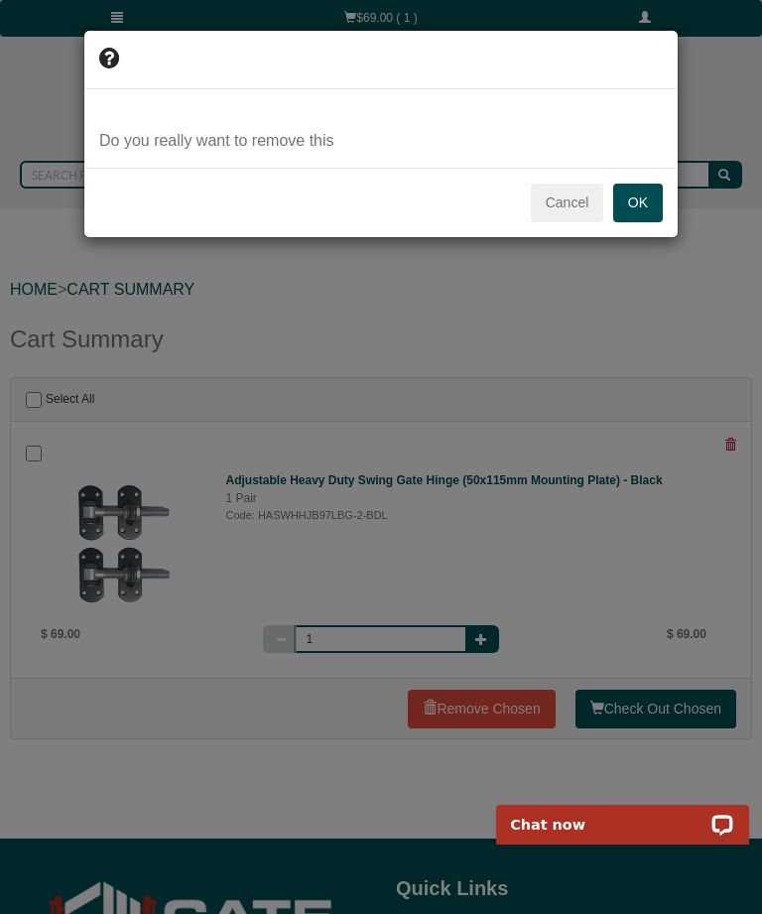
click at [649, 206] on button "OK" at bounding box center [638, 204] width 50 height 40
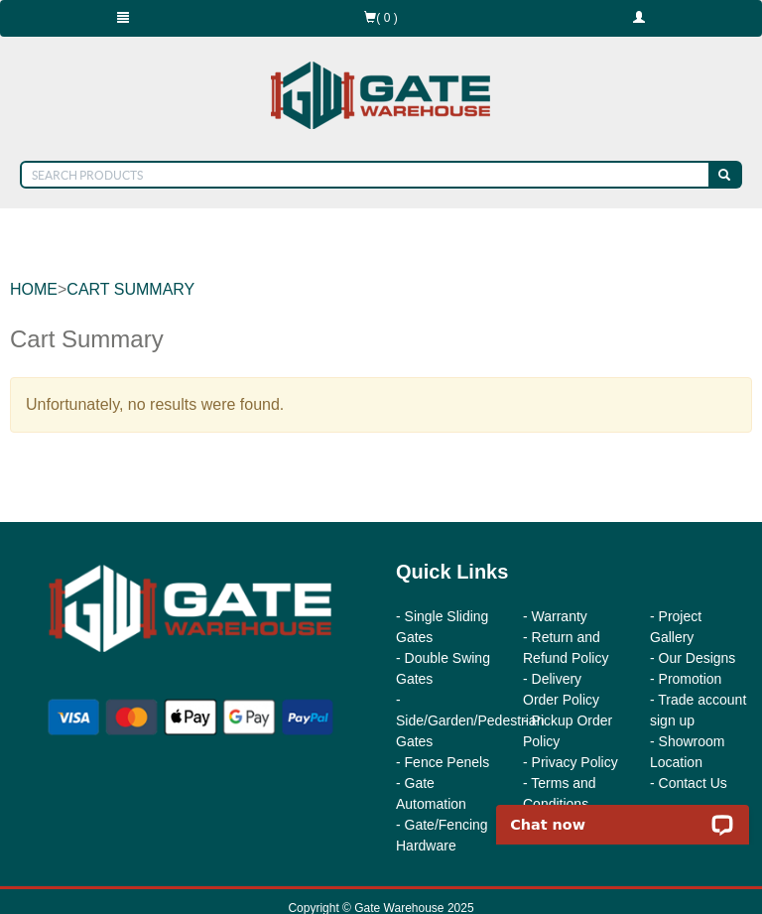
click at [642, 11] on span at bounding box center [639, 17] width 12 height 12
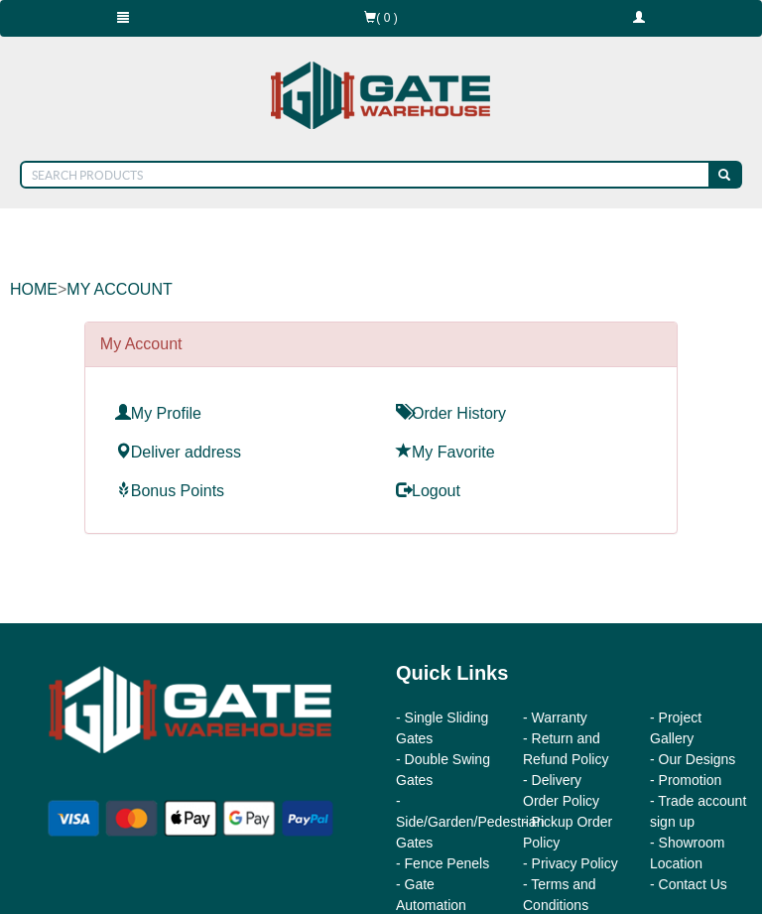
click at [484, 421] on link "Order History" at bounding box center [451, 413] width 110 height 17
